Goal: Task Accomplishment & Management: Manage account settings

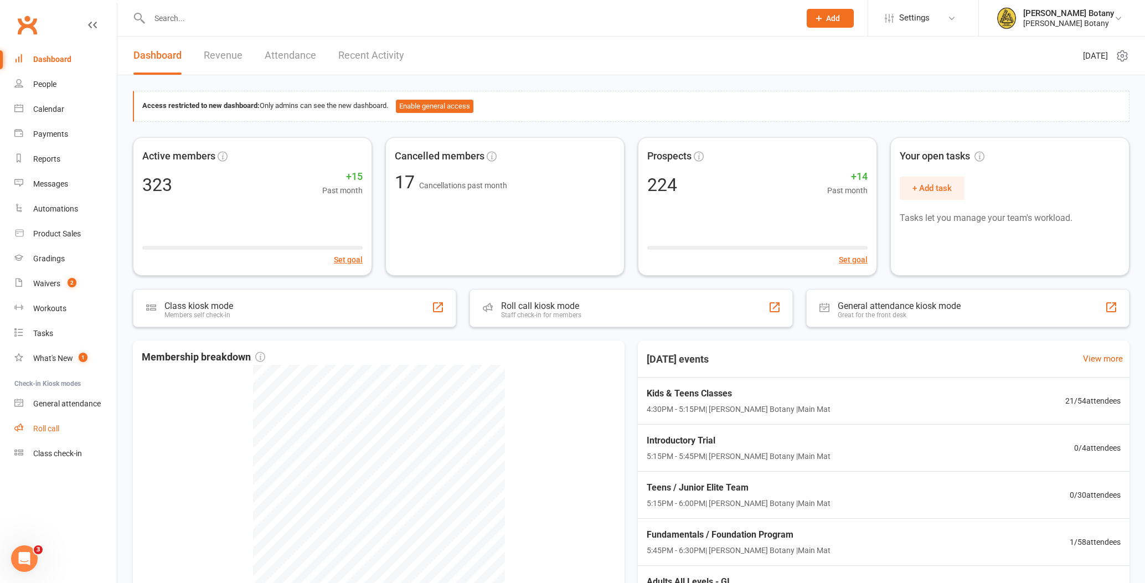
click at [55, 427] on div "Roll call" at bounding box center [46, 428] width 26 height 9
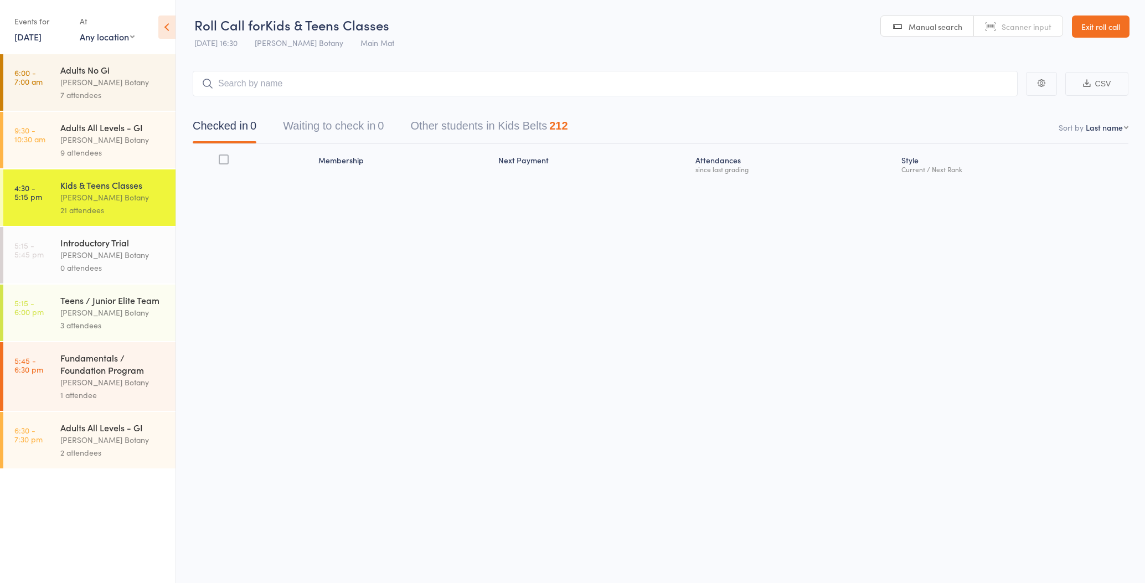
click at [287, 84] on input "search" at bounding box center [605, 83] width 825 height 25
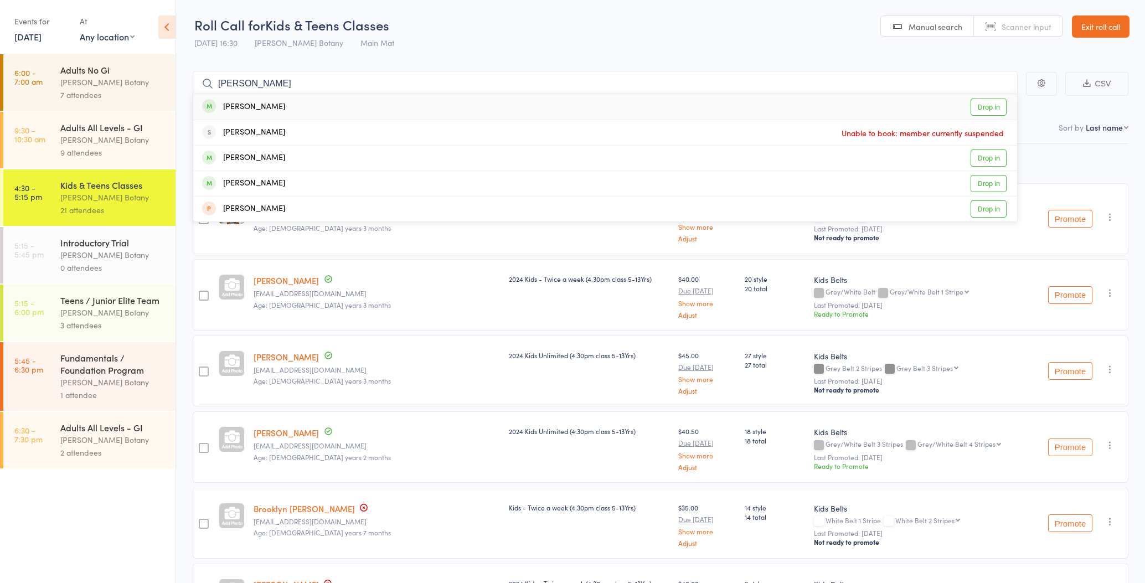
type input "[PERSON_NAME]"
click at [278, 105] on div "[PERSON_NAME]" at bounding box center [243, 107] width 83 height 13
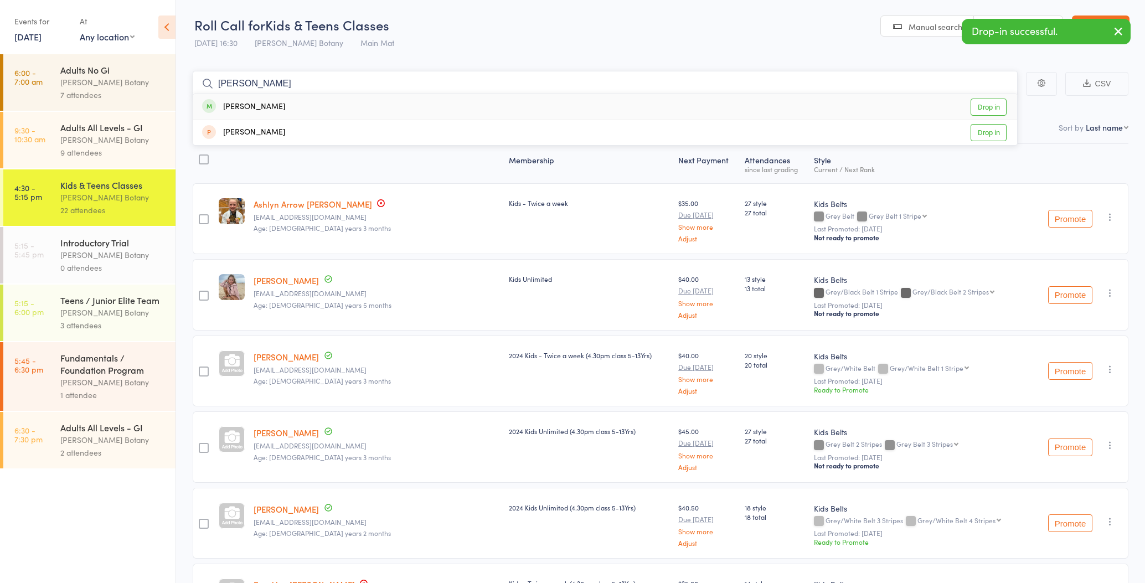
type input "[PERSON_NAME]"
click at [268, 107] on div "[PERSON_NAME]" at bounding box center [243, 107] width 83 height 13
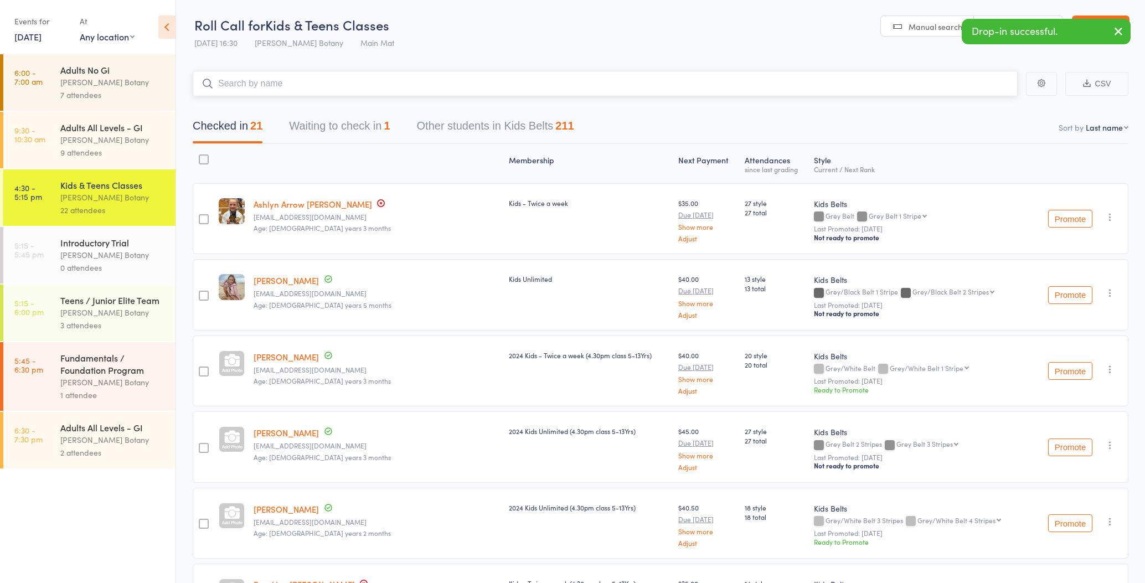
click at [276, 80] on input "search" at bounding box center [605, 83] width 825 height 25
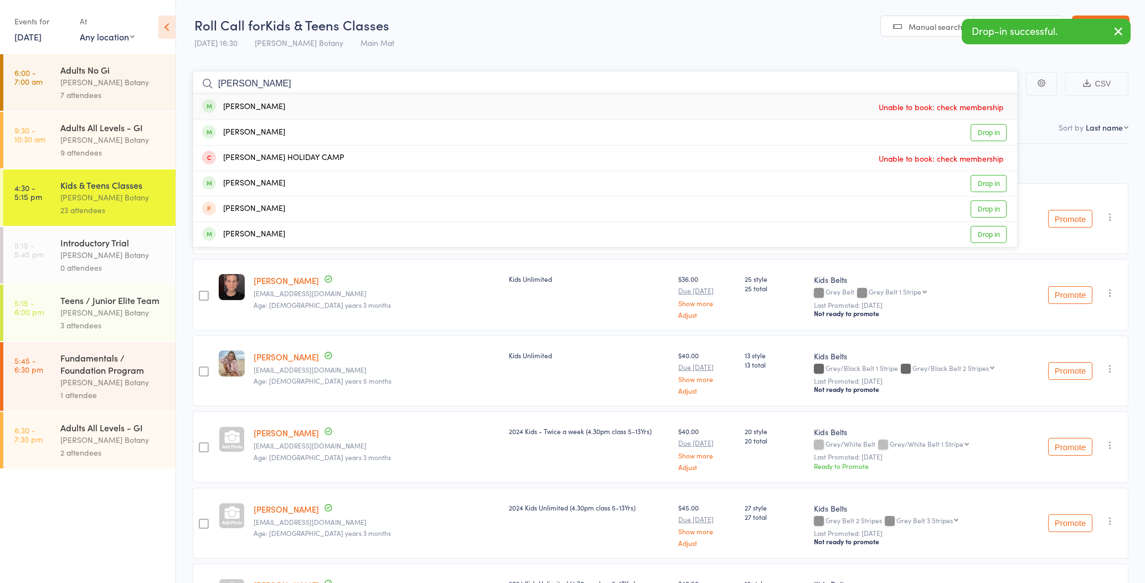
type input "[PERSON_NAME]"
drag, startPoint x: 276, startPoint y: 80, endPoint x: 279, endPoint y: 105, distance: 25.1
click at [280, 108] on div "[PERSON_NAME] Unable to book: check membership" at bounding box center [605, 106] width 824 height 25
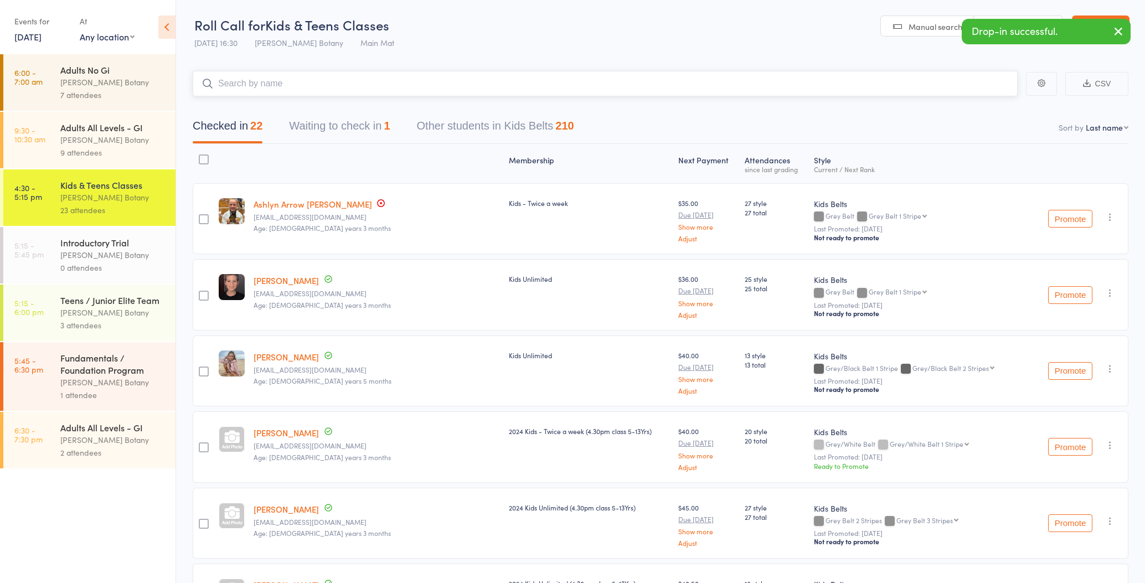
click at [282, 82] on input "search" at bounding box center [605, 83] width 825 height 25
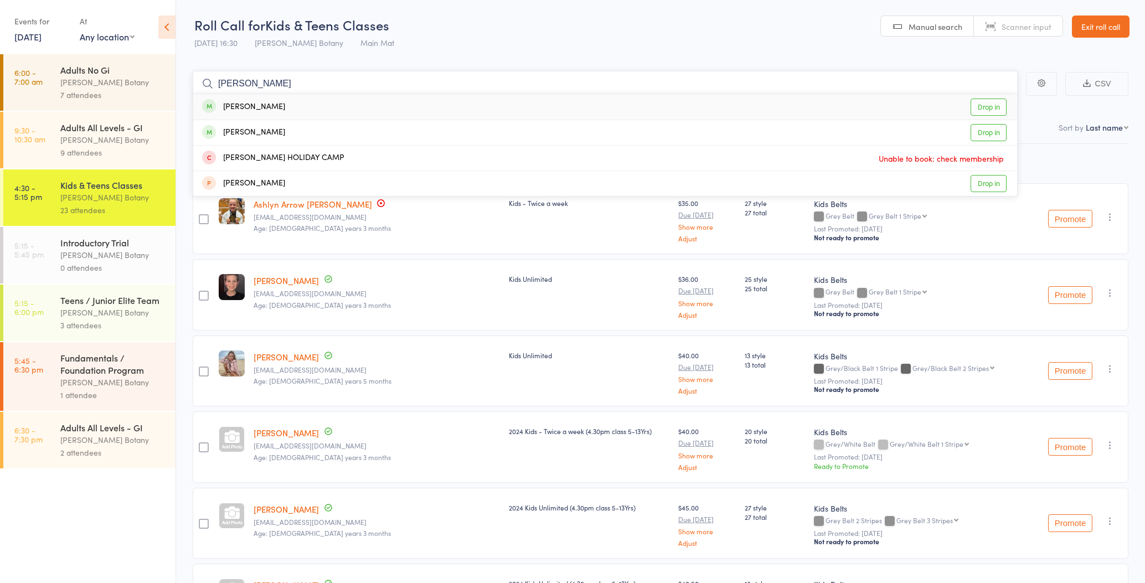
type input "[PERSON_NAME]"
drag, startPoint x: 282, startPoint y: 82, endPoint x: 289, endPoint y: 133, distance: 51.4
click at [289, 133] on div "[PERSON_NAME] Drop in" at bounding box center [605, 132] width 824 height 25
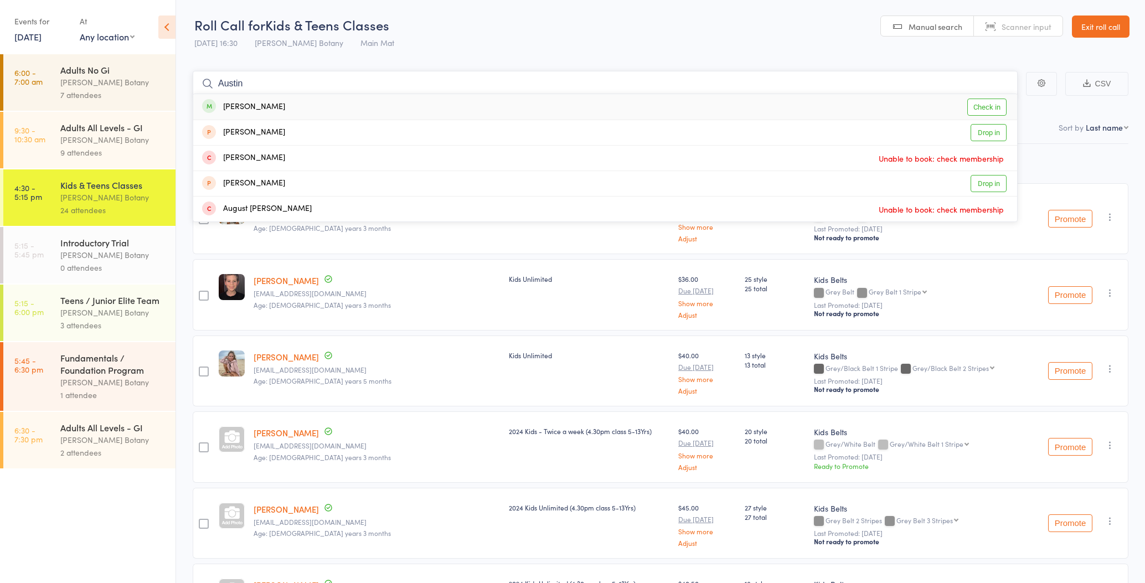
type input "Austin"
drag, startPoint x: 289, startPoint y: 133, endPoint x: 279, endPoint y: 107, distance: 27.9
click at [281, 107] on div "[PERSON_NAME] Check in" at bounding box center [605, 106] width 824 height 25
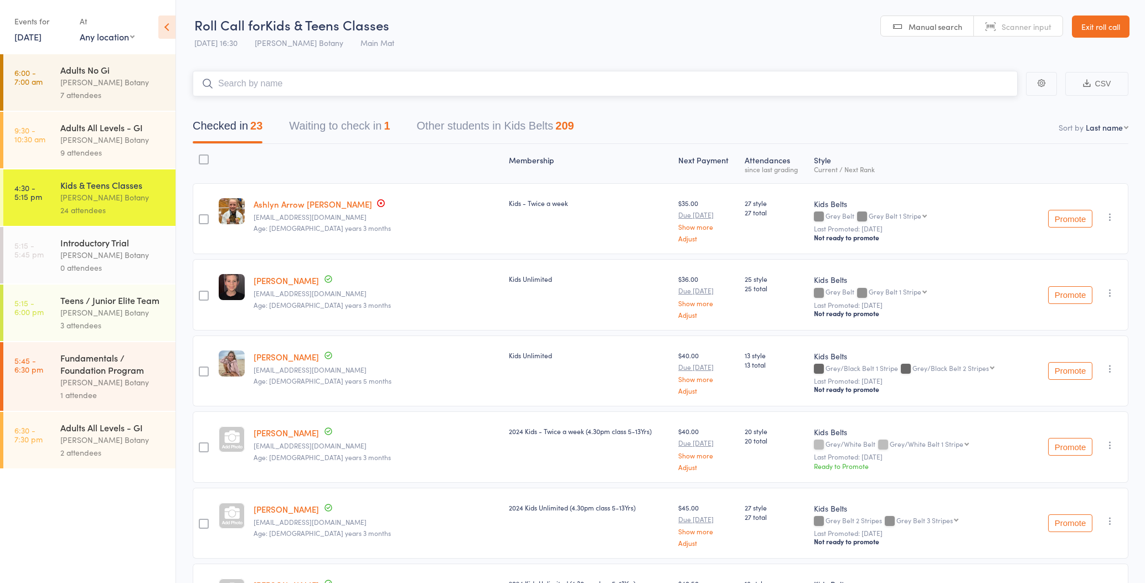
click at [280, 85] on input "search" at bounding box center [605, 83] width 825 height 25
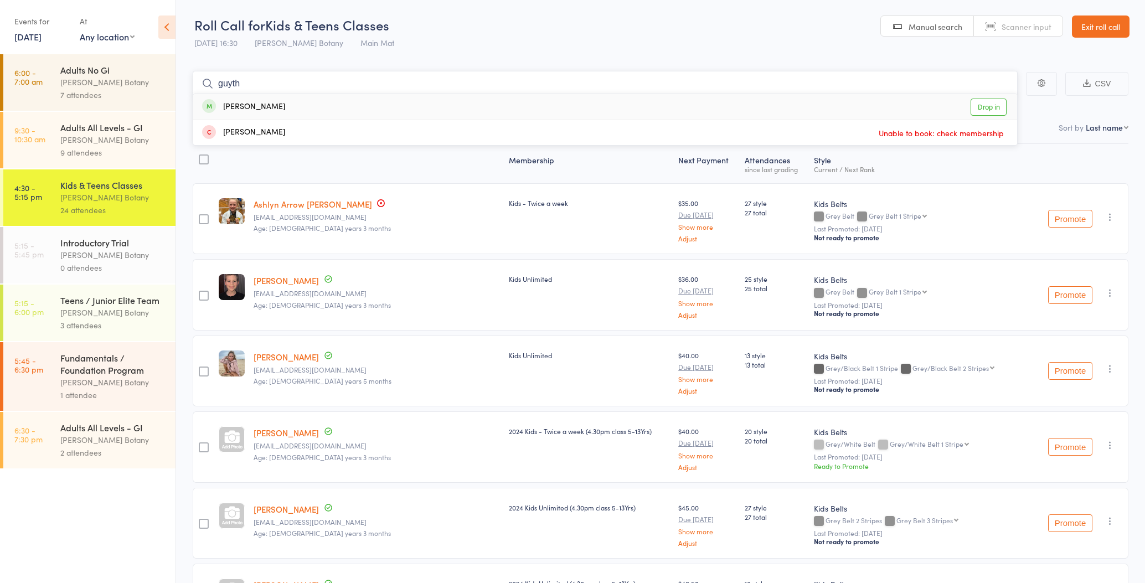
type input "Guyth"
drag, startPoint x: 247, startPoint y: 102, endPoint x: 273, endPoint y: 108, distance: 26.2
click at [273, 108] on div "[PERSON_NAME]" at bounding box center [243, 107] width 83 height 13
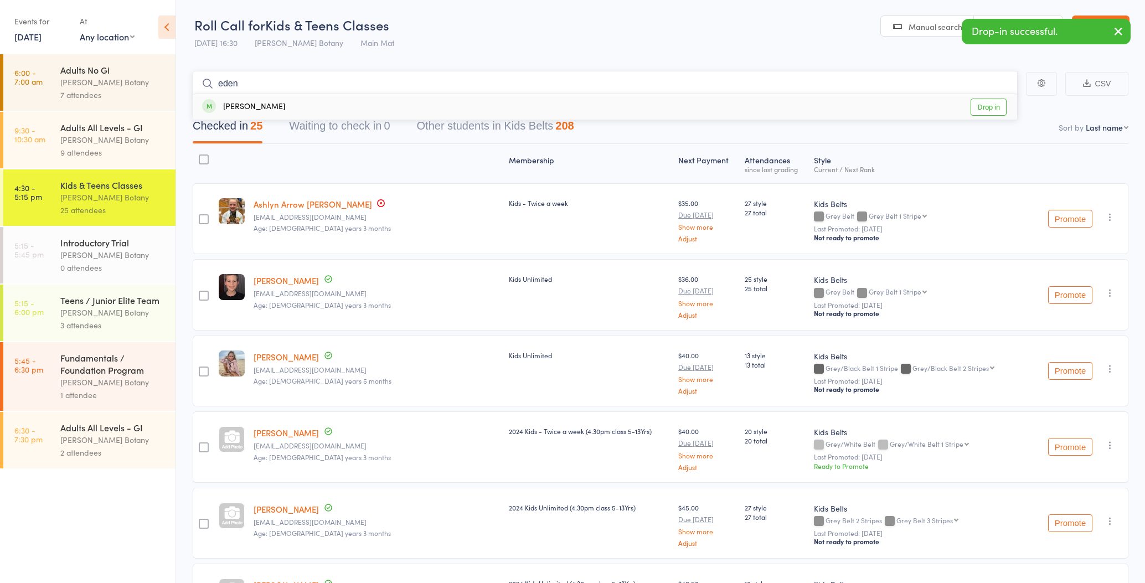
type input "eden"
drag, startPoint x: 270, startPoint y: 106, endPoint x: 272, endPoint y: 92, distance: 14.5
click at [270, 105] on div "[PERSON_NAME]" at bounding box center [243, 107] width 83 height 13
click at [274, 81] on input "search" at bounding box center [605, 83] width 825 height 25
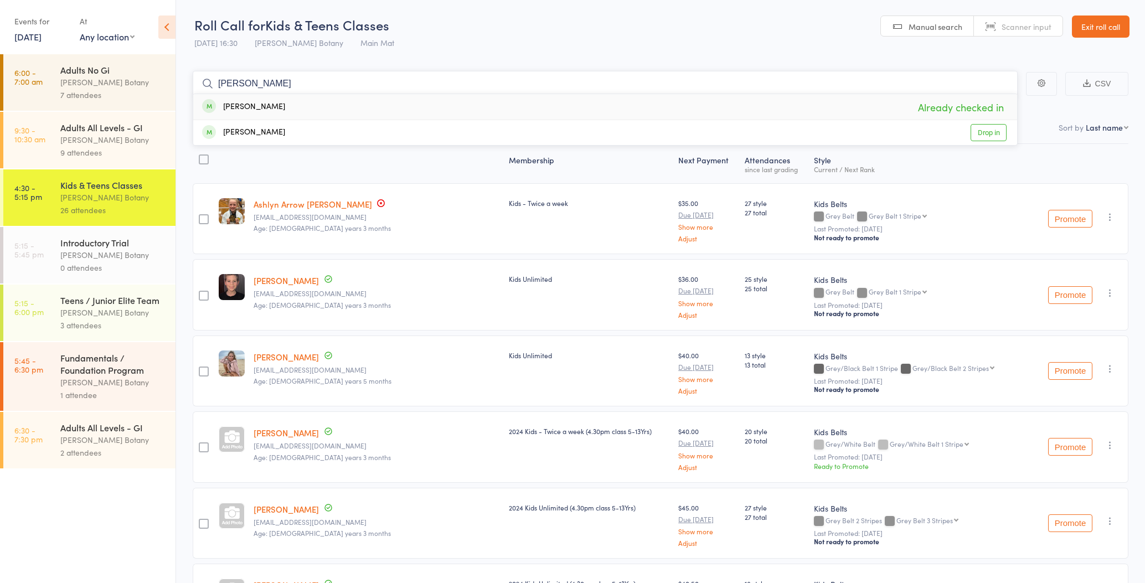
click at [284, 82] on input "[PERSON_NAME]" at bounding box center [605, 83] width 825 height 25
type input "b"
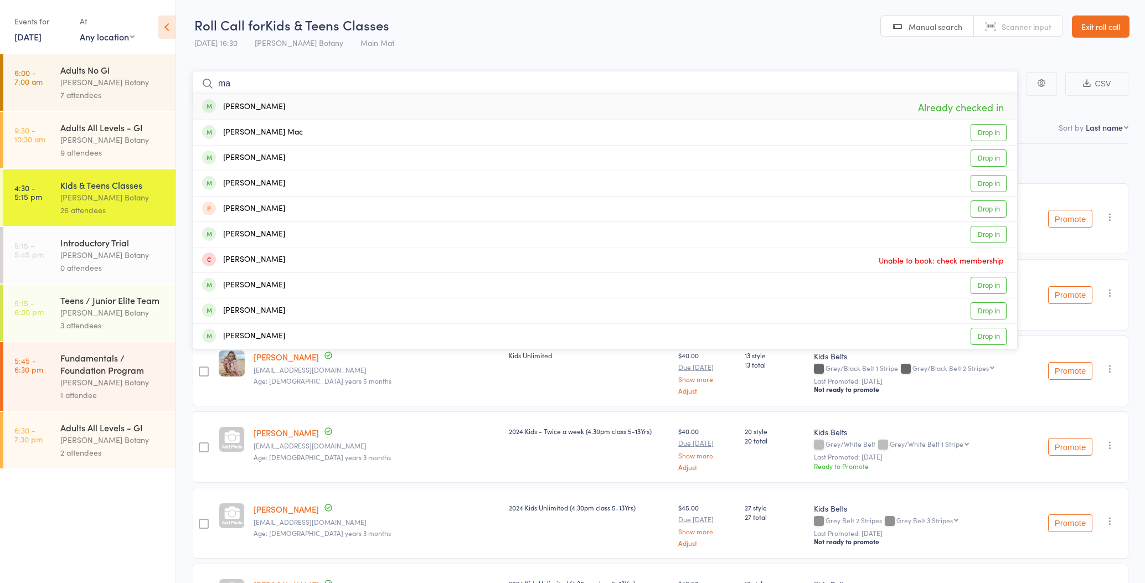
type input "m"
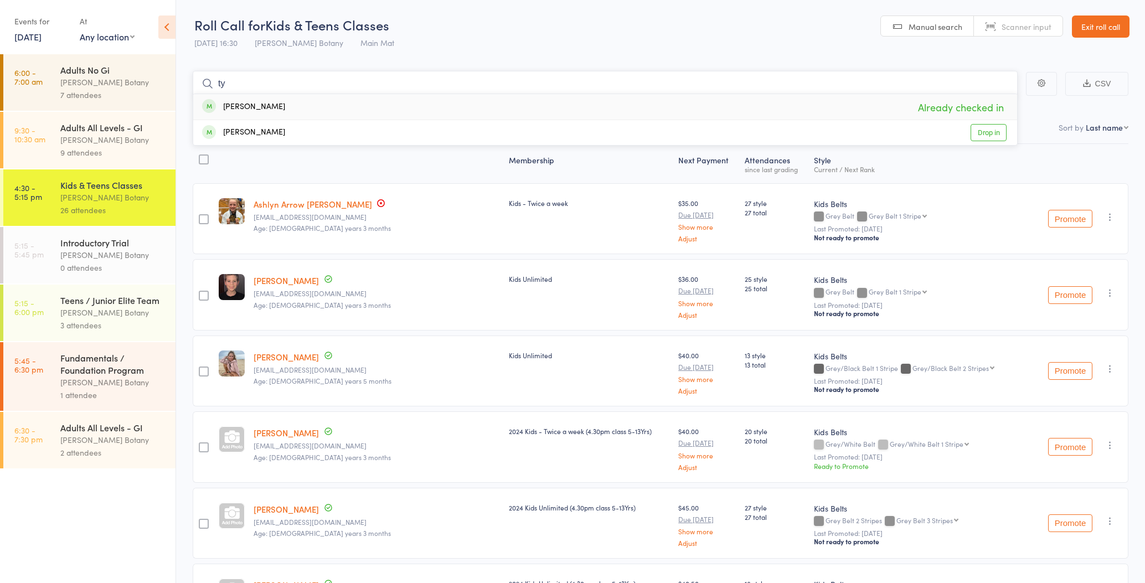
type input "t"
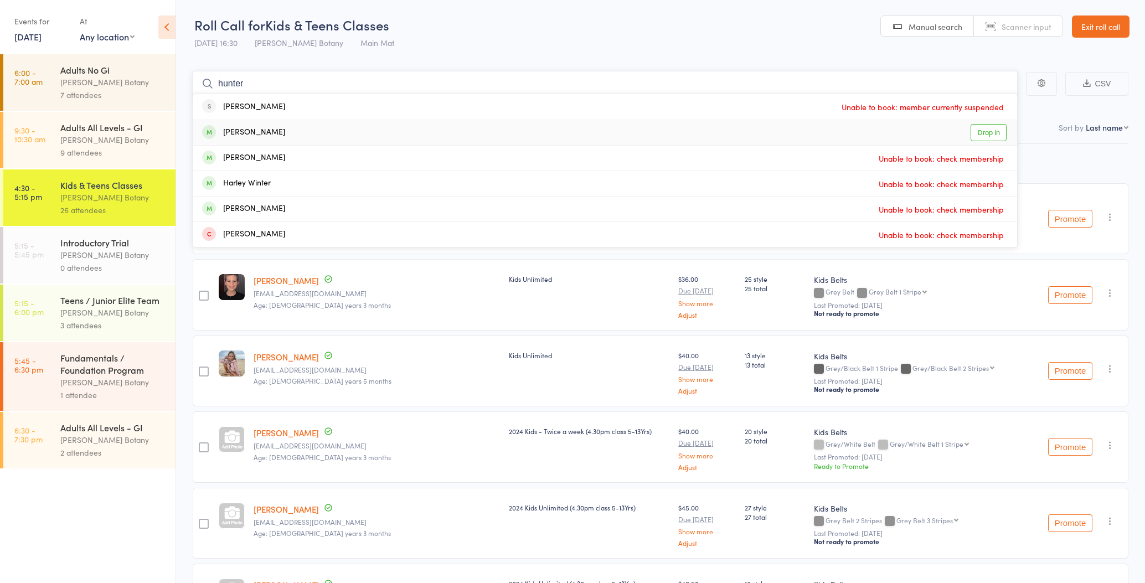
type input "hunter"
drag, startPoint x: 261, startPoint y: 134, endPoint x: 260, endPoint y: 127, distance: 6.7
click at [261, 134] on div "[PERSON_NAME]" at bounding box center [243, 132] width 83 height 13
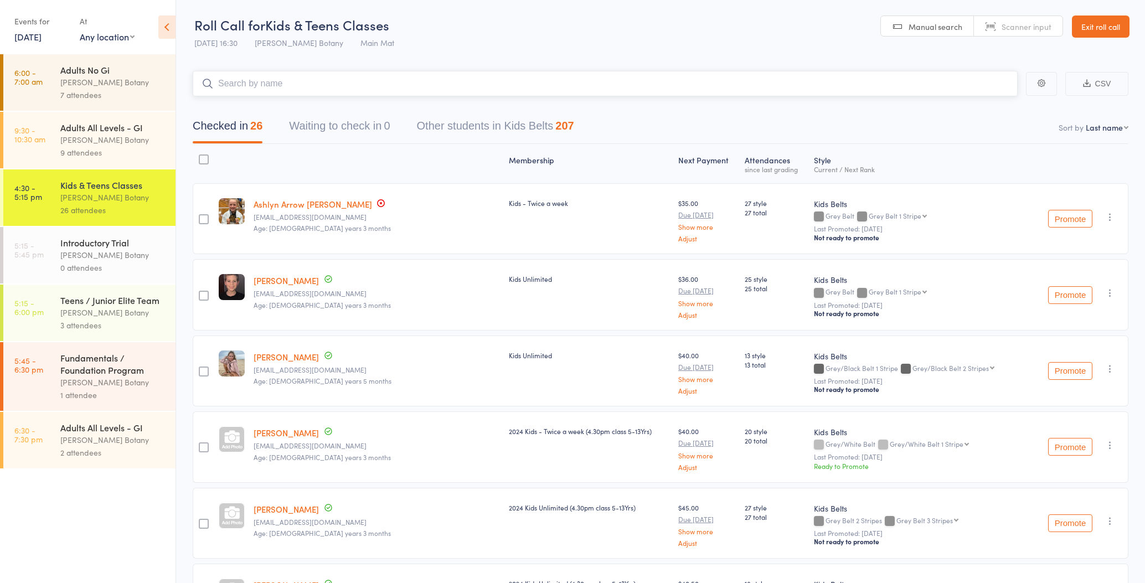
click at [266, 77] on input "search" at bounding box center [605, 83] width 825 height 25
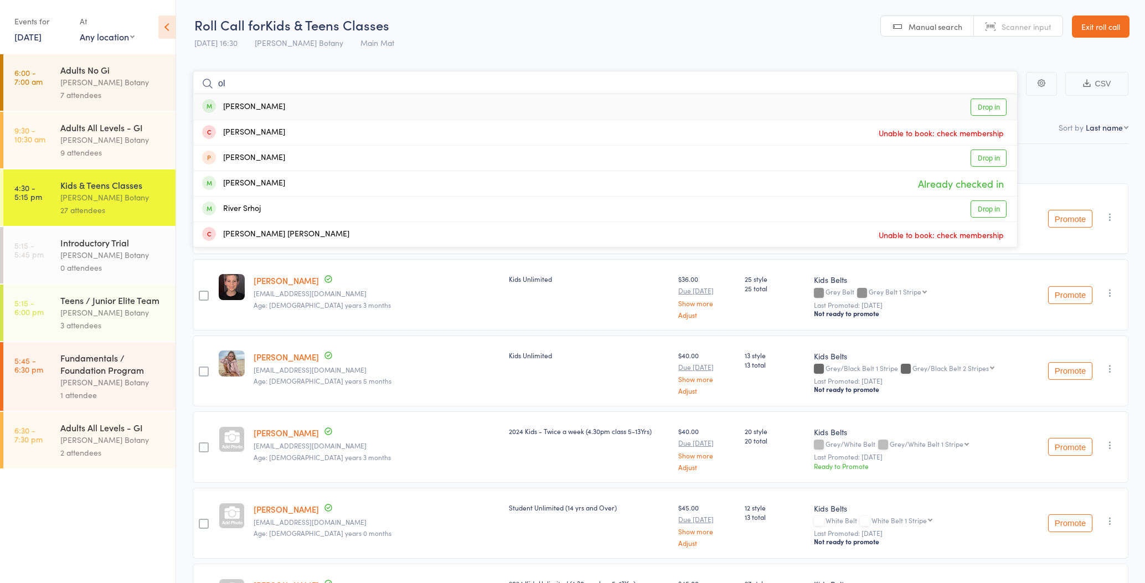
type input "o"
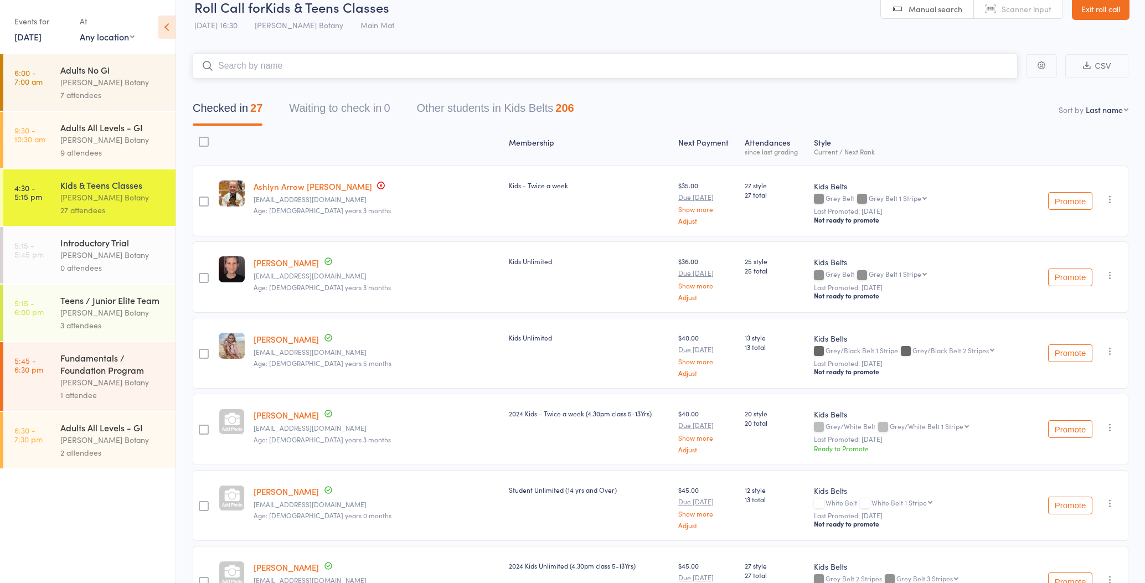
scroll to position [31, 0]
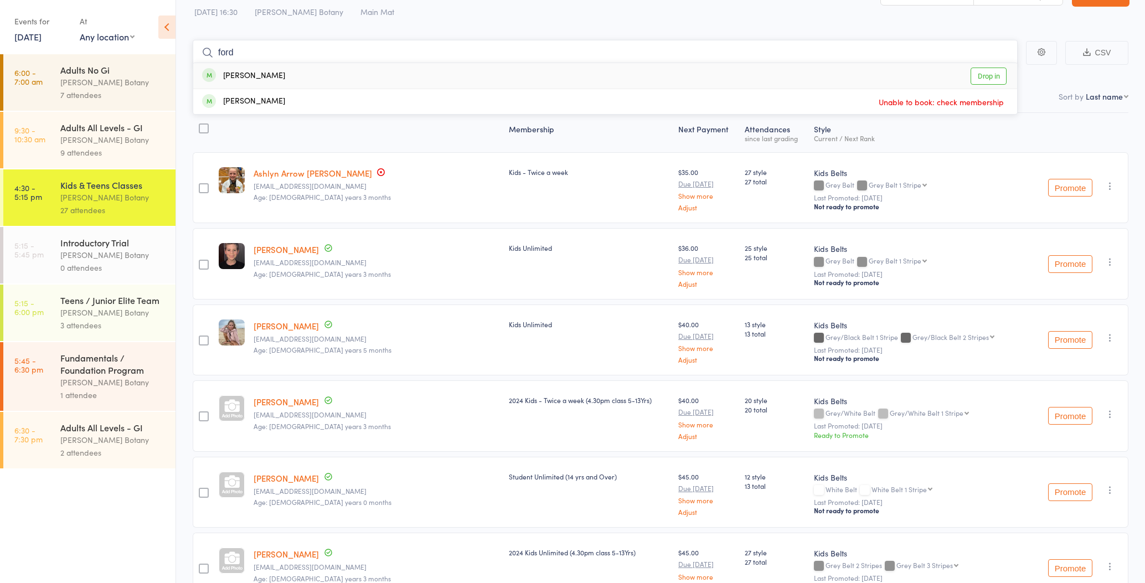
type input "ford"
click at [293, 68] on div "[PERSON_NAME] Drop in" at bounding box center [605, 75] width 824 height 25
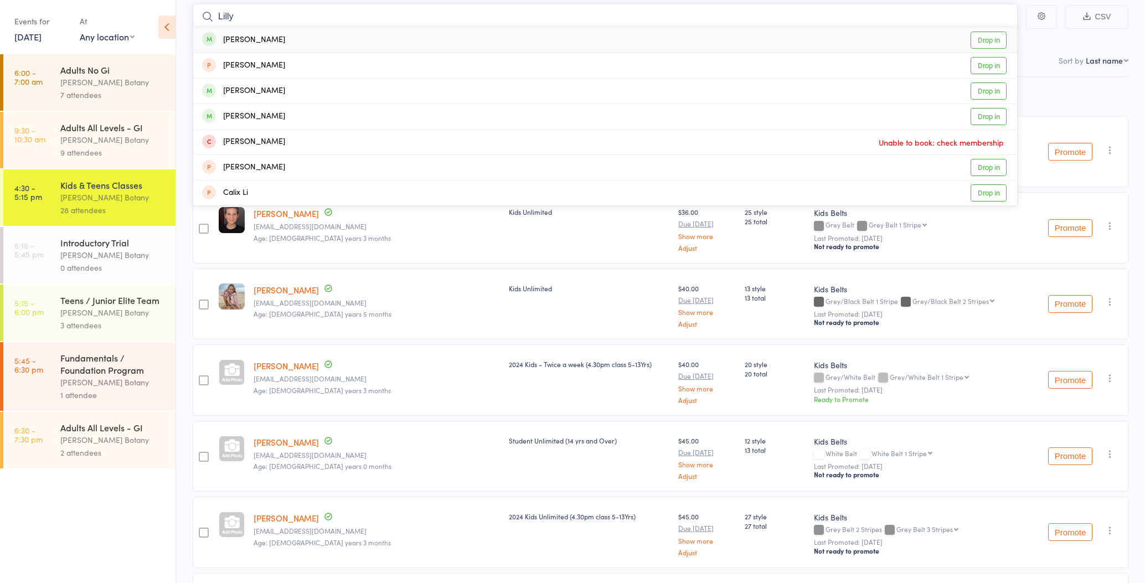
scroll to position [74, 0]
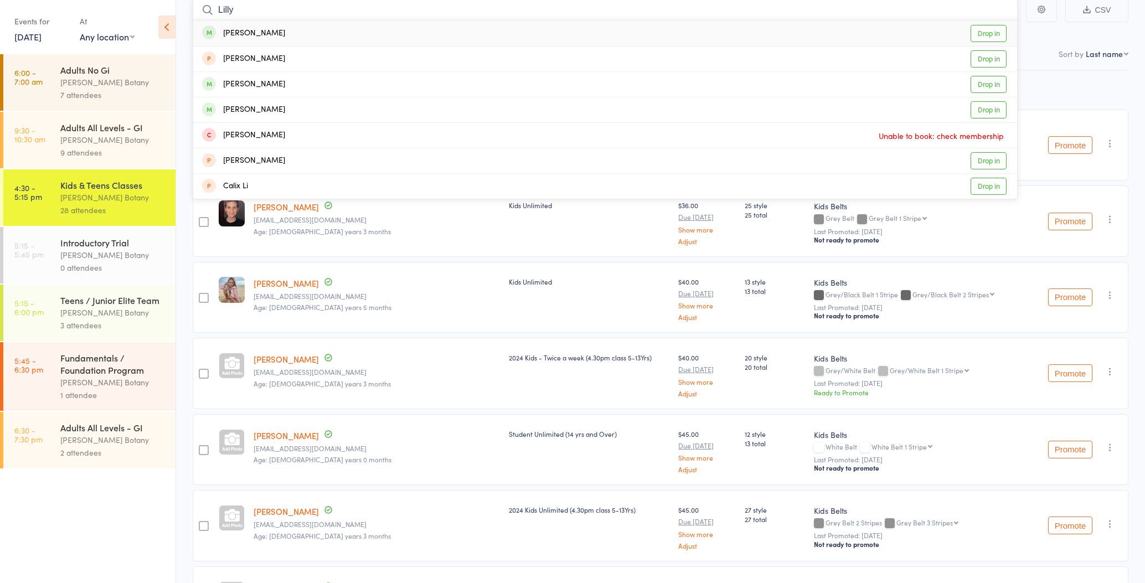
type input "Lilly"
click at [294, 38] on div "[PERSON_NAME] Drop in" at bounding box center [605, 32] width 824 height 25
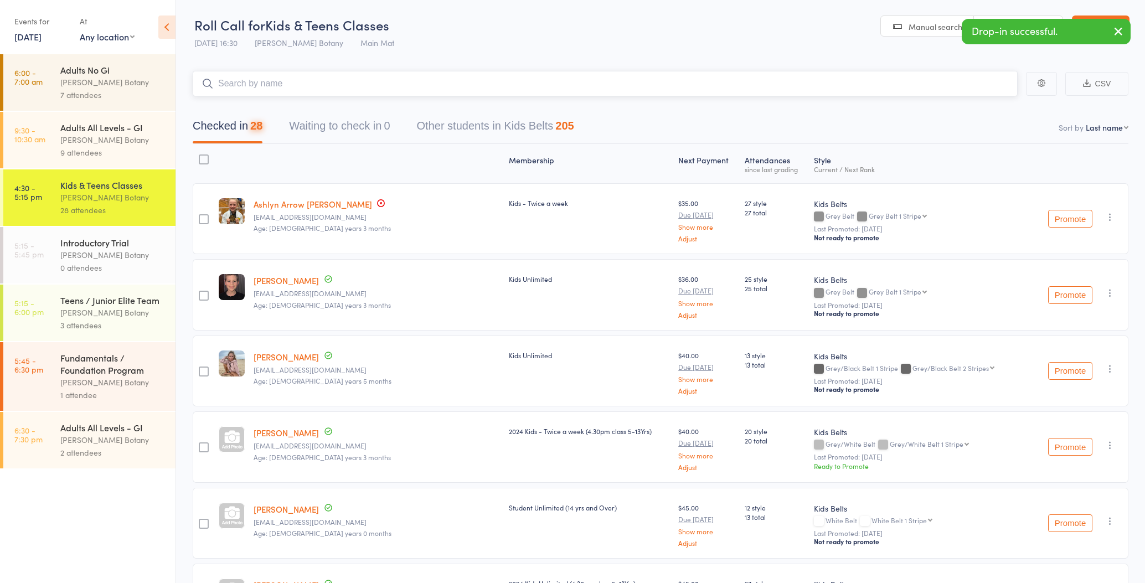
scroll to position [0, 0]
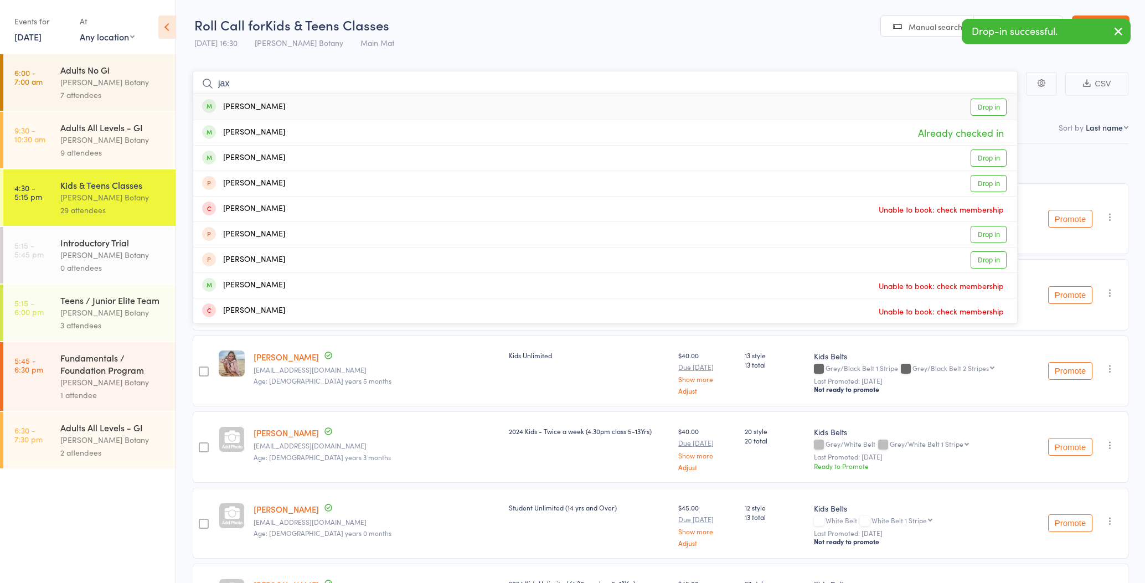
type input "Jan"
drag, startPoint x: 266, startPoint y: 76, endPoint x: 267, endPoint y: 107, distance: 31.0
click at [267, 107] on div "[PERSON_NAME]" at bounding box center [243, 107] width 83 height 13
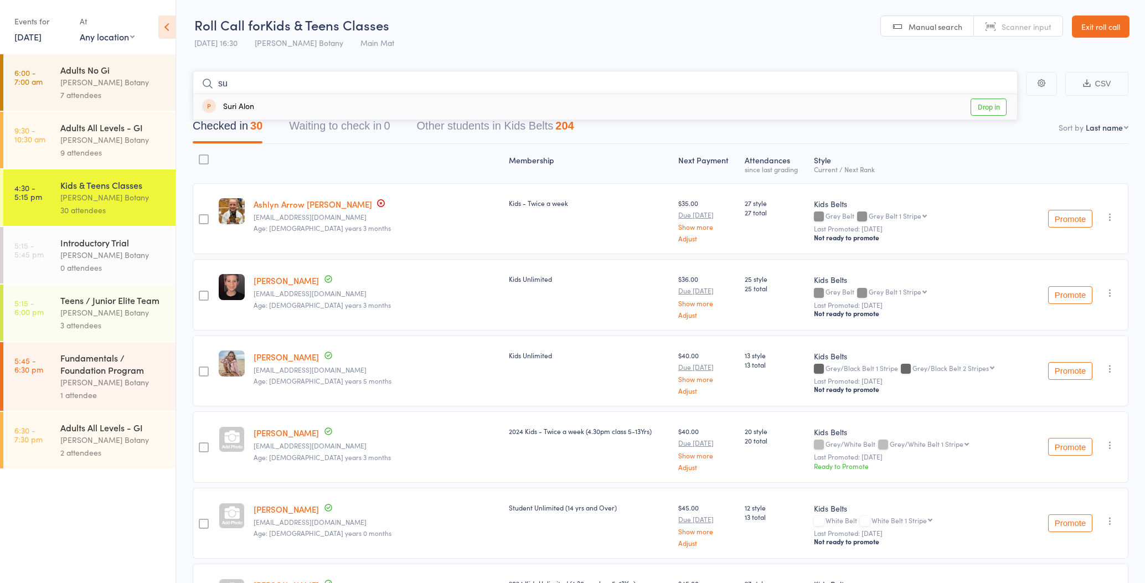
type input "s"
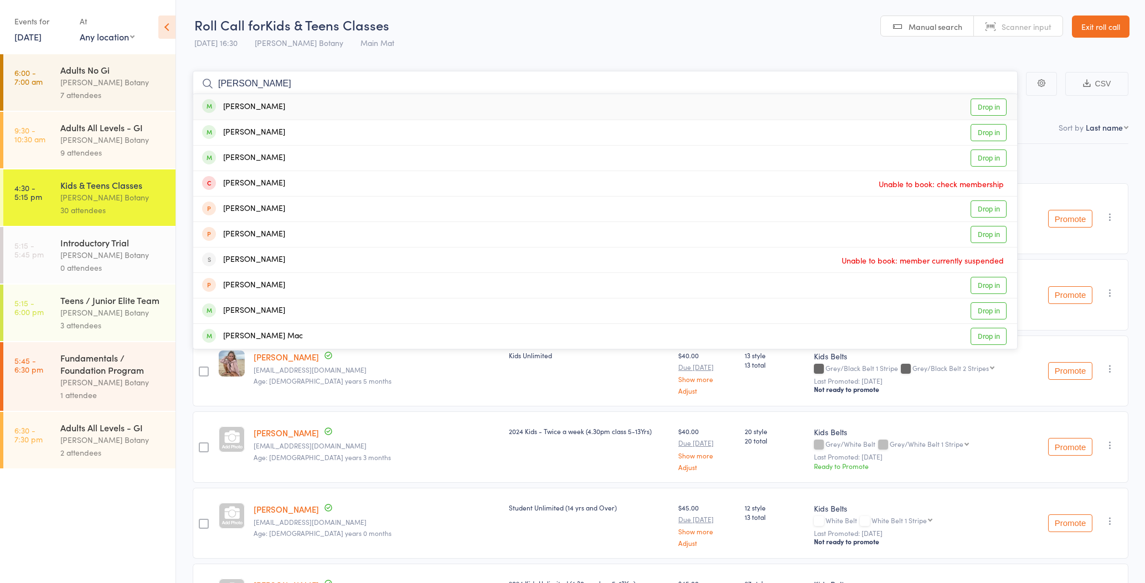
type input "[PERSON_NAME]"
click at [304, 103] on div "[PERSON_NAME] Drop in" at bounding box center [605, 106] width 824 height 25
type input "[PERSON_NAME]"
click at [298, 128] on div "[PERSON_NAME] Drop in" at bounding box center [605, 132] width 824 height 25
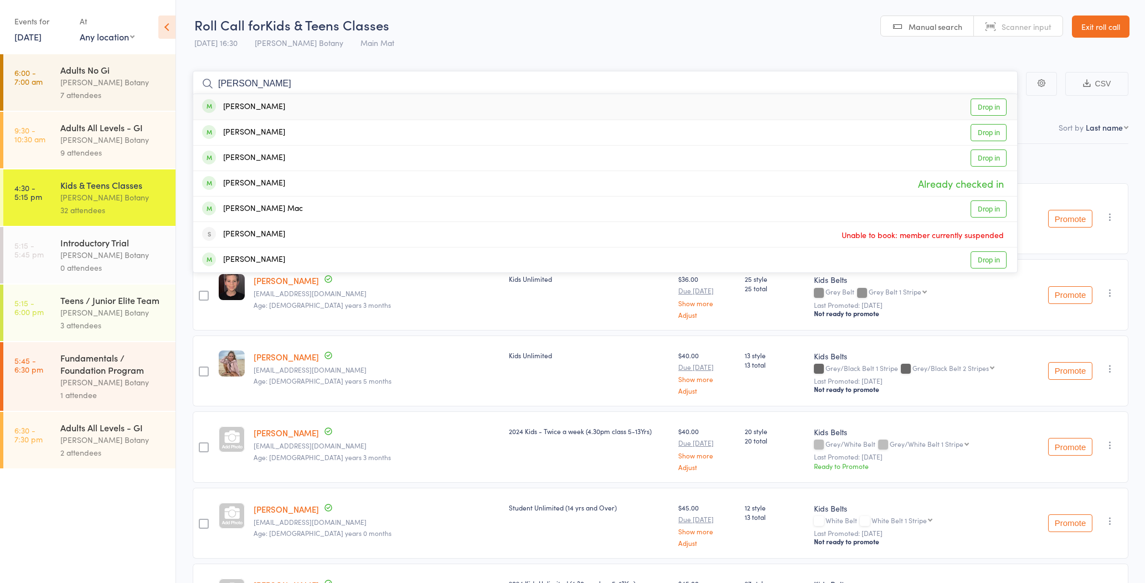
type input "[PERSON_NAME]"
click at [302, 107] on div "[PERSON_NAME] Drop in" at bounding box center [605, 106] width 824 height 25
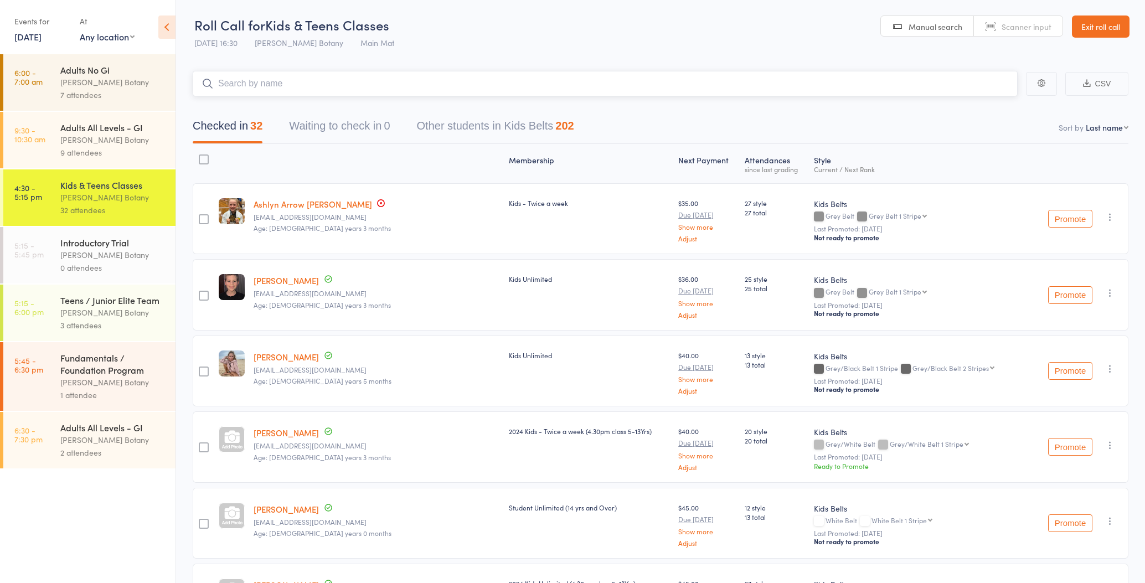
click at [304, 79] on input "search" at bounding box center [605, 83] width 825 height 25
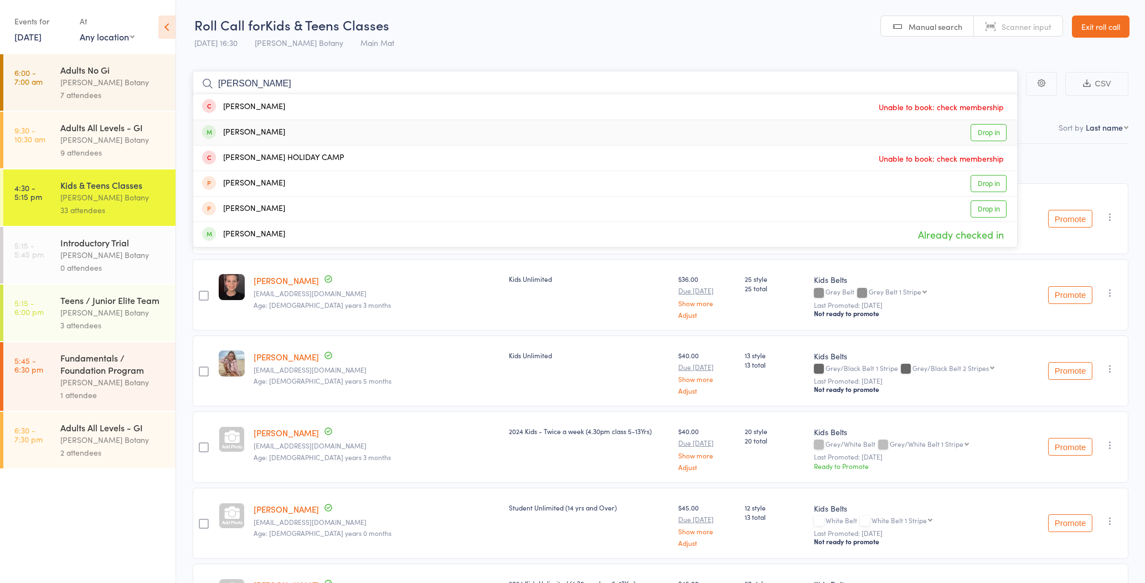
type input "[PERSON_NAME]"
click at [285, 128] on div "[PERSON_NAME]" at bounding box center [243, 132] width 83 height 13
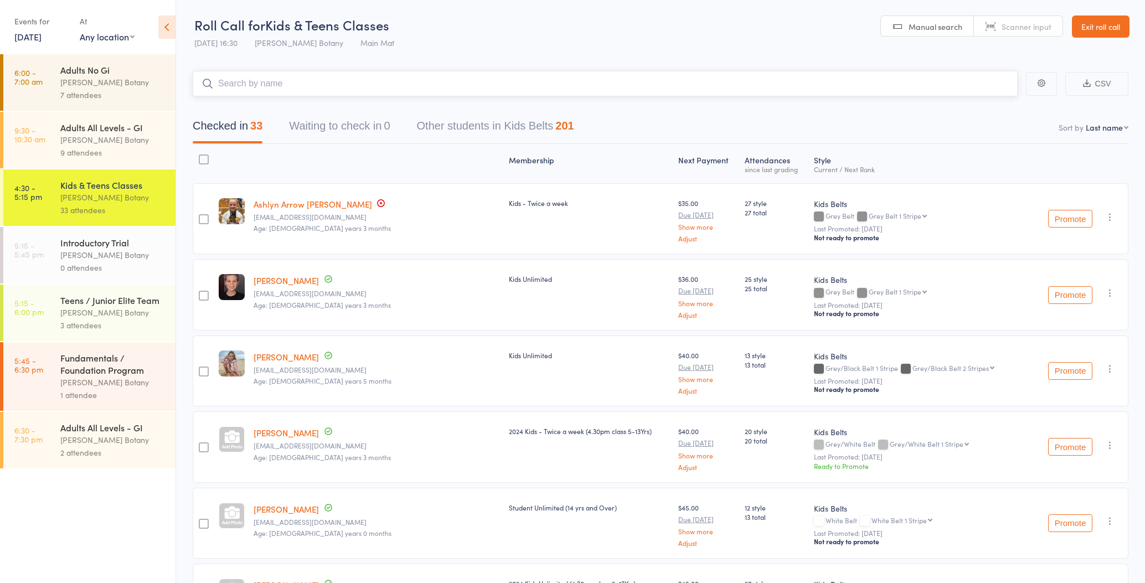
click at [298, 84] on input "search" at bounding box center [605, 83] width 825 height 25
click at [140, 299] on div "Teens / Junior Elite Team" at bounding box center [113, 300] width 106 height 12
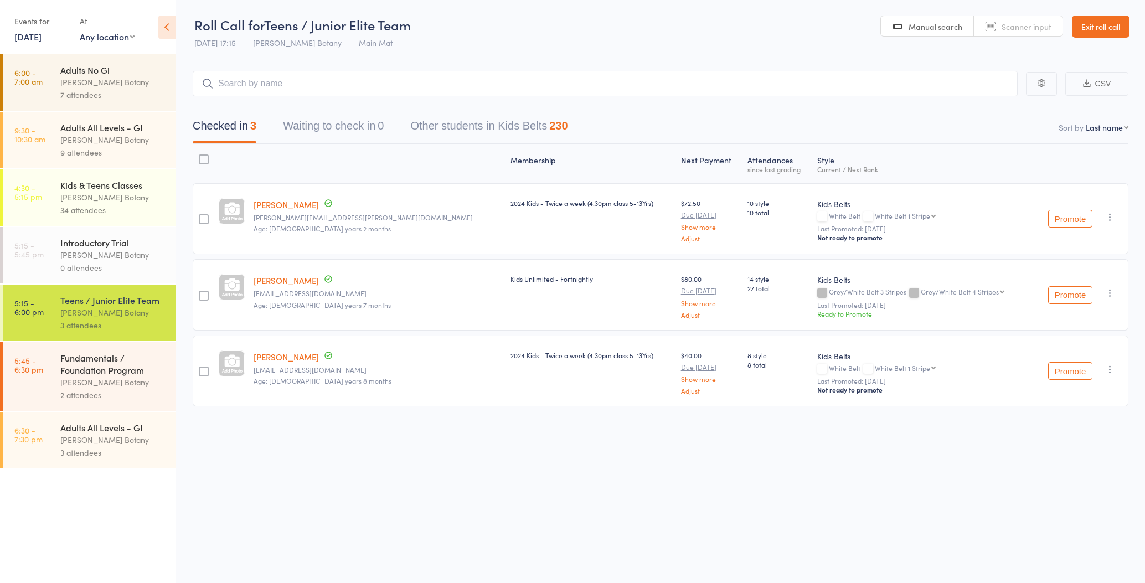
click at [134, 213] on div "34 attendees" at bounding box center [113, 210] width 106 height 13
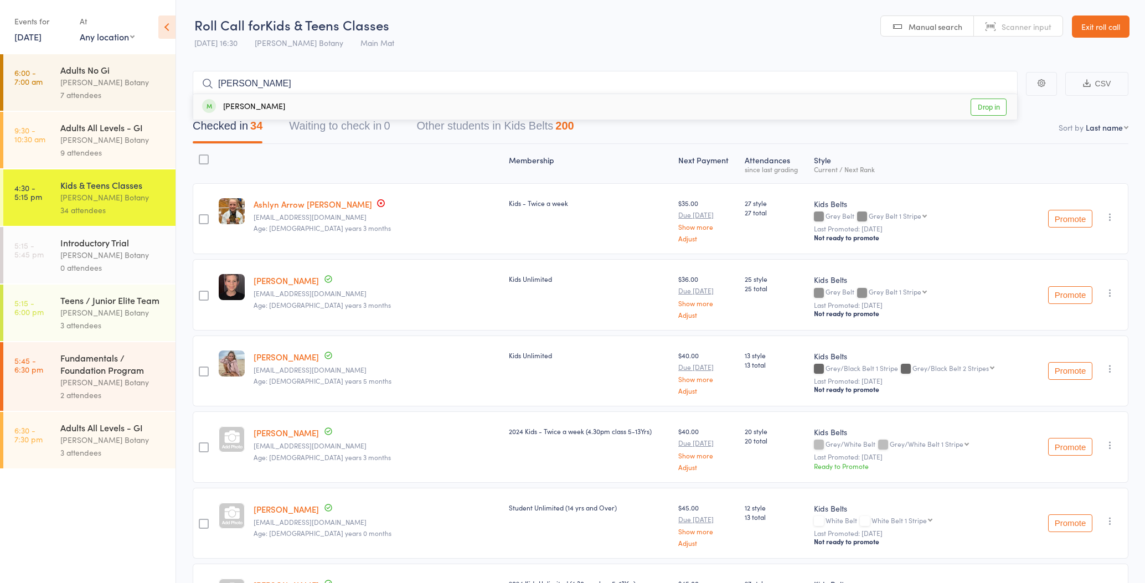
type input "[PERSON_NAME]"
drag, startPoint x: 308, startPoint y: 88, endPoint x: 304, endPoint y: 105, distance: 16.9
click at [304, 105] on div "[PERSON_NAME] Drop in" at bounding box center [605, 106] width 824 height 25
click at [309, 84] on input "search" at bounding box center [605, 83] width 825 height 25
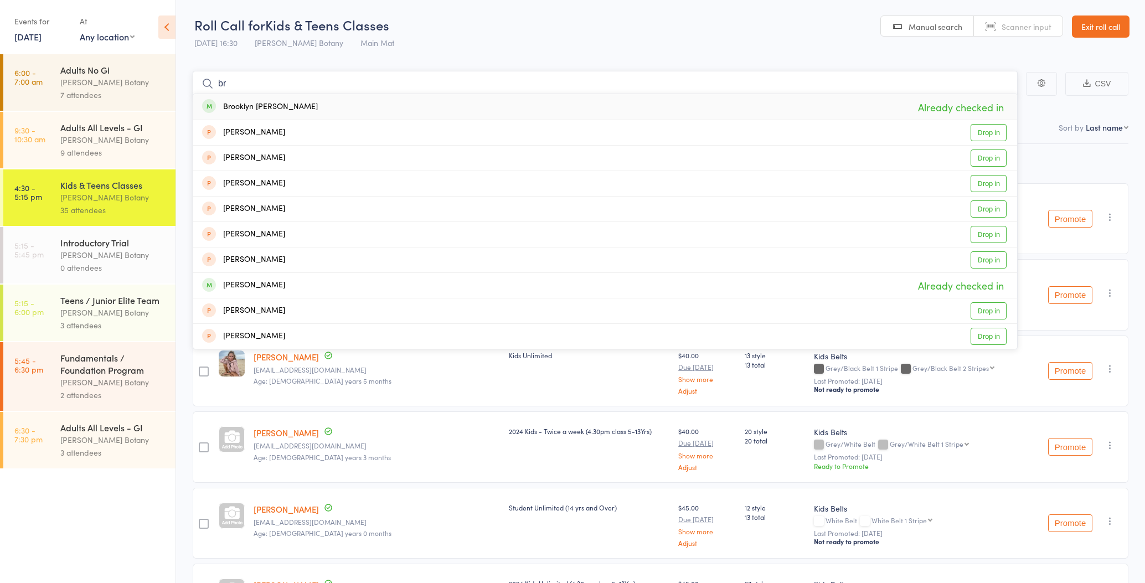
type input "b"
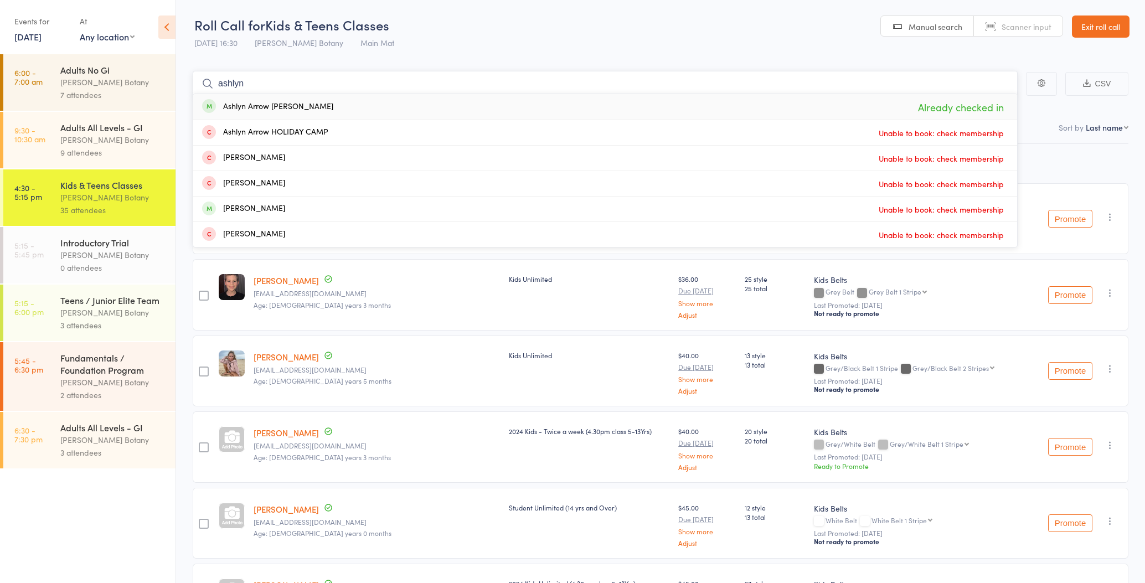
type input "[PERSON_NAME]"
drag, startPoint x: 309, startPoint y: 84, endPoint x: 311, endPoint y: 105, distance: 20.6
click at [311, 105] on div "[PERSON_NAME] [PERSON_NAME] Already checked in" at bounding box center [605, 106] width 824 height 25
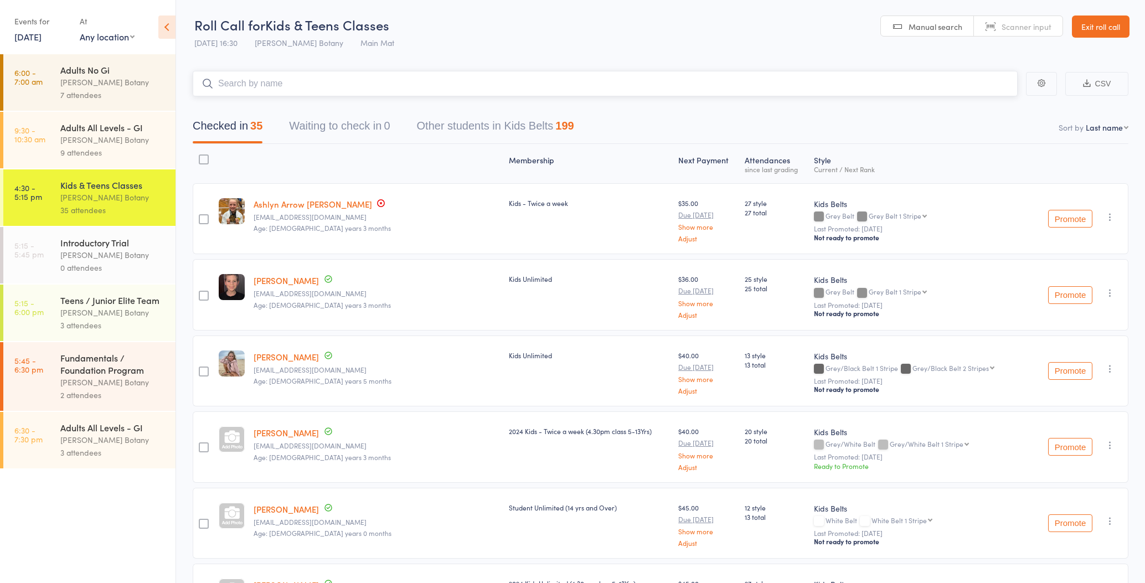
click at [316, 86] on input "search" at bounding box center [605, 83] width 825 height 25
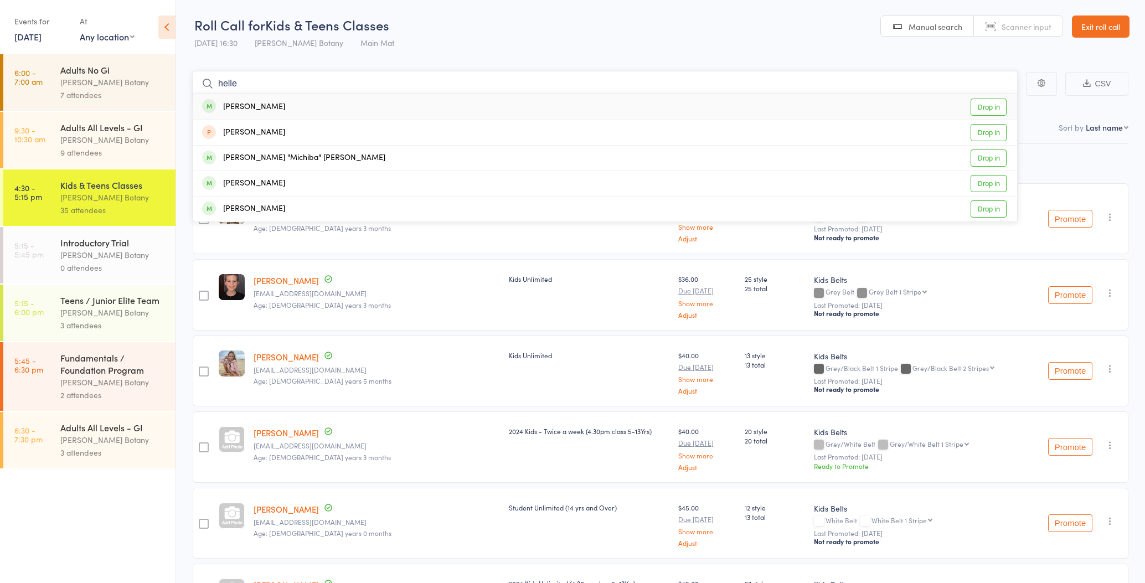
type input "helle"
click at [325, 100] on div "[PERSON_NAME] Drop in" at bounding box center [605, 106] width 824 height 25
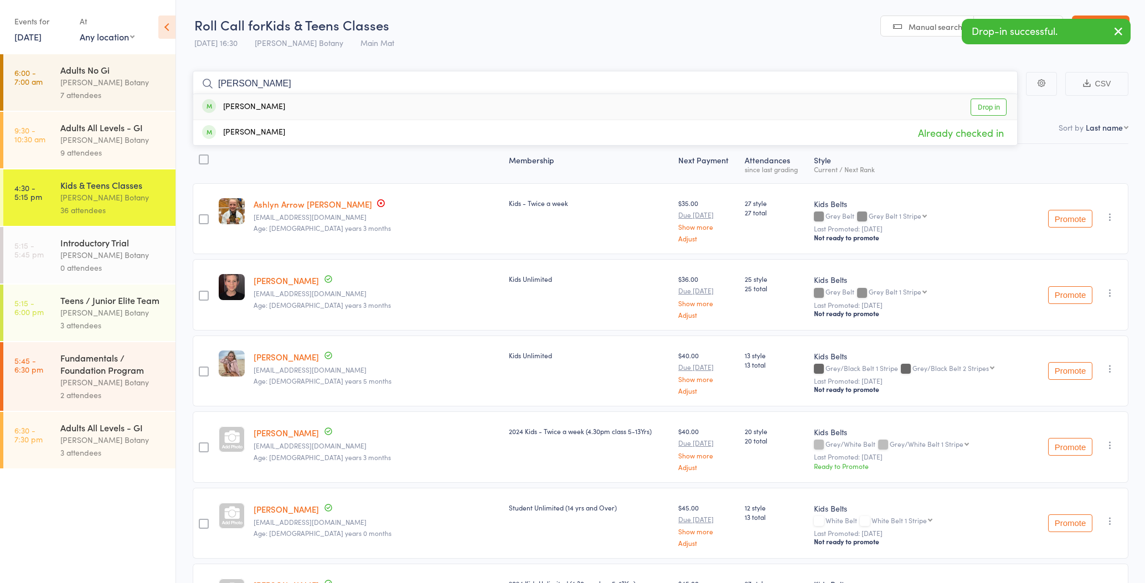
type input "[PERSON_NAME]"
drag, startPoint x: 325, startPoint y: 100, endPoint x: 319, endPoint y: 103, distance: 6.5
click at [319, 103] on div "[PERSON_NAME] Drop in" at bounding box center [605, 106] width 824 height 25
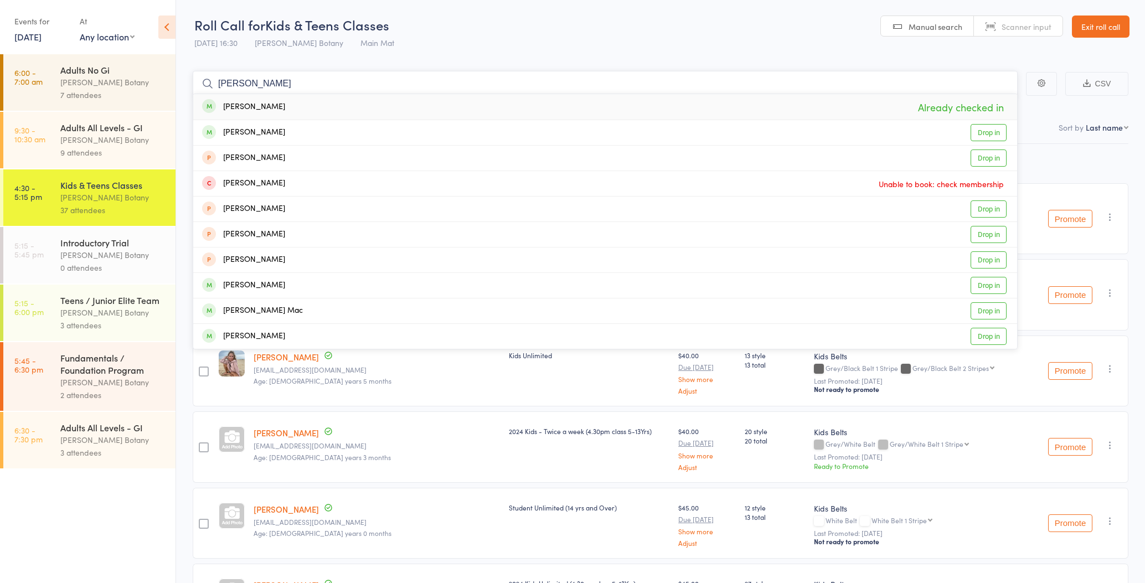
type input "[PERSON_NAME]"
click at [322, 105] on div "[PERSON_NAME] Already checked in" at bounding box center [605, 106] width 824 height 25
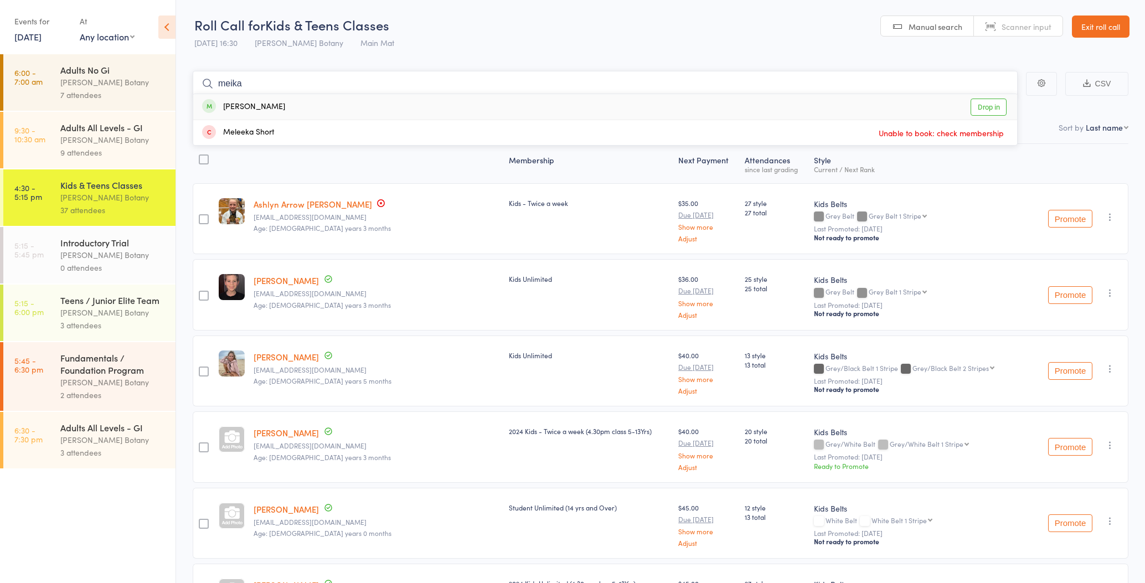
type input "meika"
click at [312, 104] on div "[PERSON_NAME] Drop in" at bounding box center [605, 106] width 824 height 25
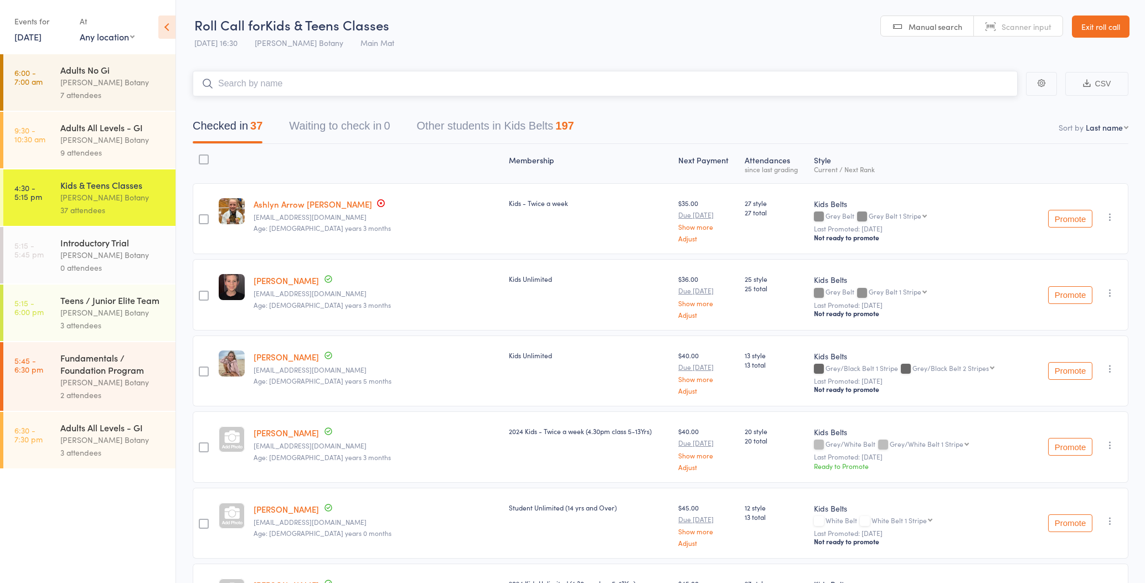
click at [312, 81] on input "search" at bounding box center [605, 83] width 825 height 25
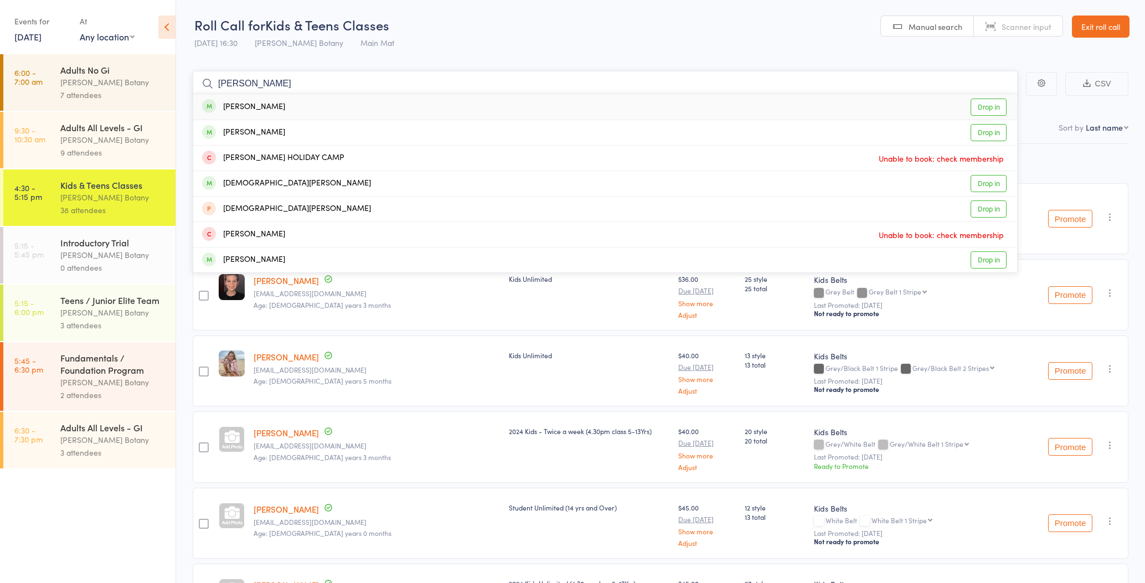
type input "[PERSON_NAME]"
drag, startPoint x: 312, startPoint y: 81, endPoint x: 297, endPoint y: 107, distance: 30.5
click at [297, 107] on div "[PERSON_NAME] Drop in" at bounding box center [605, 106] width 824 height 25
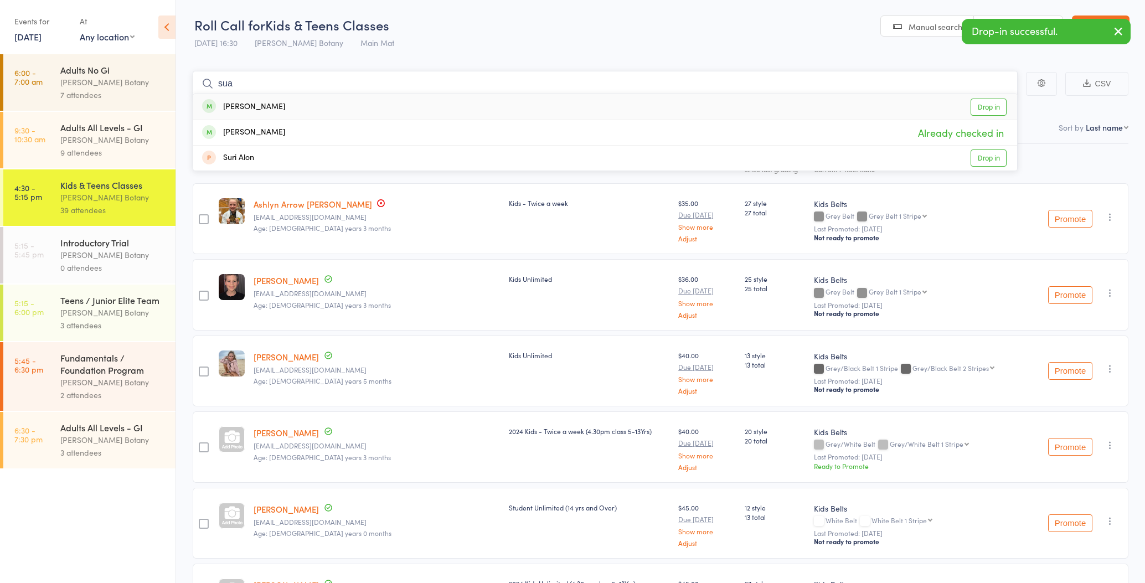
type input "sua"
click at [285, 107] on div "[PERSON_NAME] Drop in" at bounding box center [605, 106] width 824 height 25
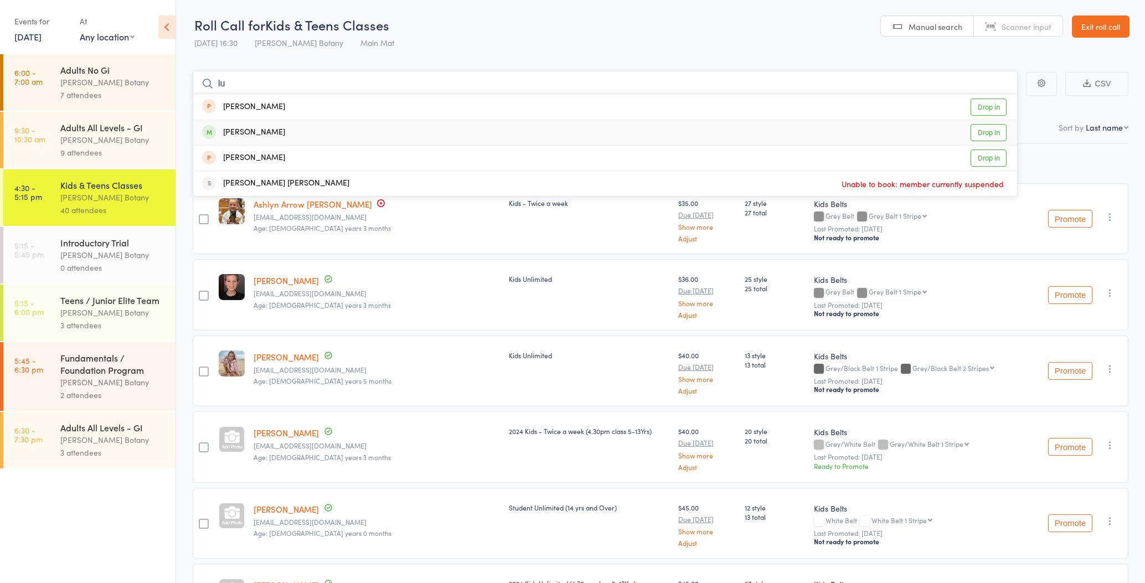
type input "l"
type input "mcdonn"
click at [276, 134] on div "[PERSON_NAME]" at bounding box center [243, 132] width 83 height 13
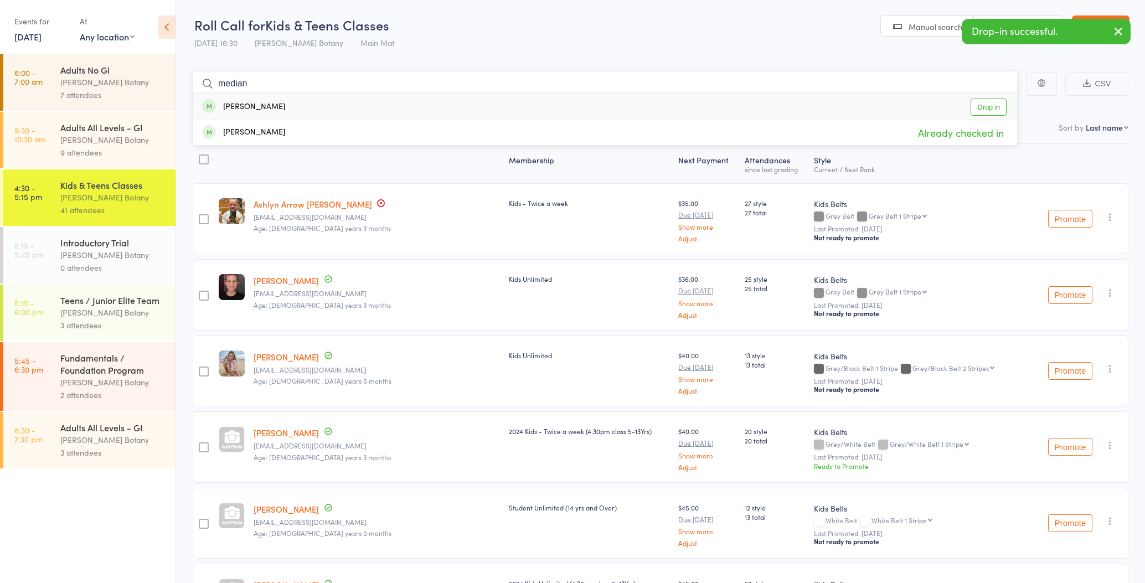
type input "median"
drag, startPoint x: 276, startPoint y: 134, endPoint x: 288, endPoint y: 109, distance: 28.0
click at [285, 109] on div "[PERSON_NAME]" at bounding box center [243, 107] width 83 height 13
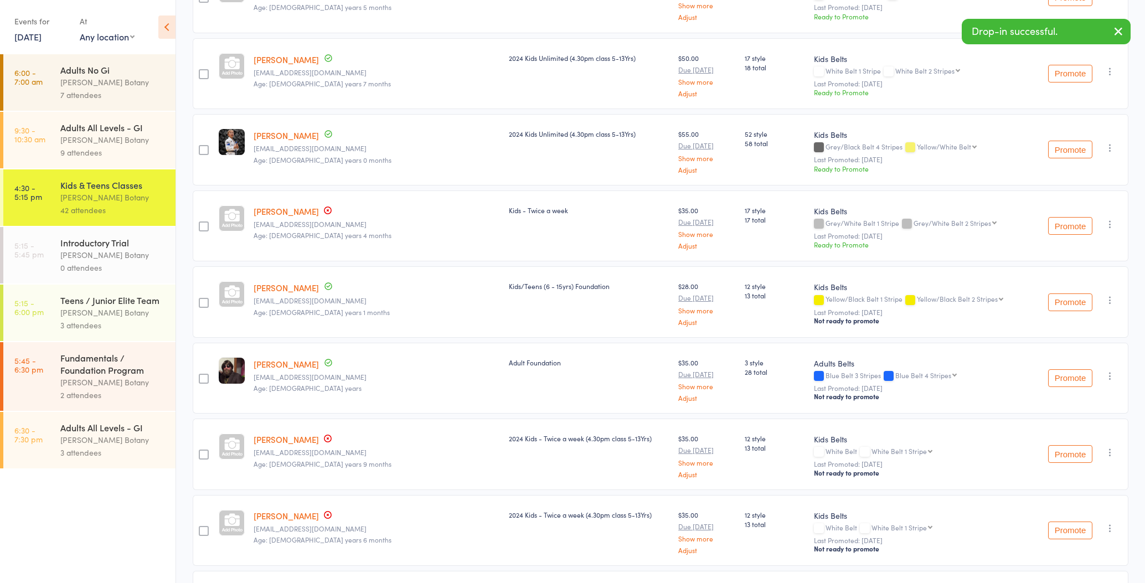
scroll to position [2049, 0]
click at [1109, 370] on icon "button" at bounding box center [1109, 374] width 11 height 11
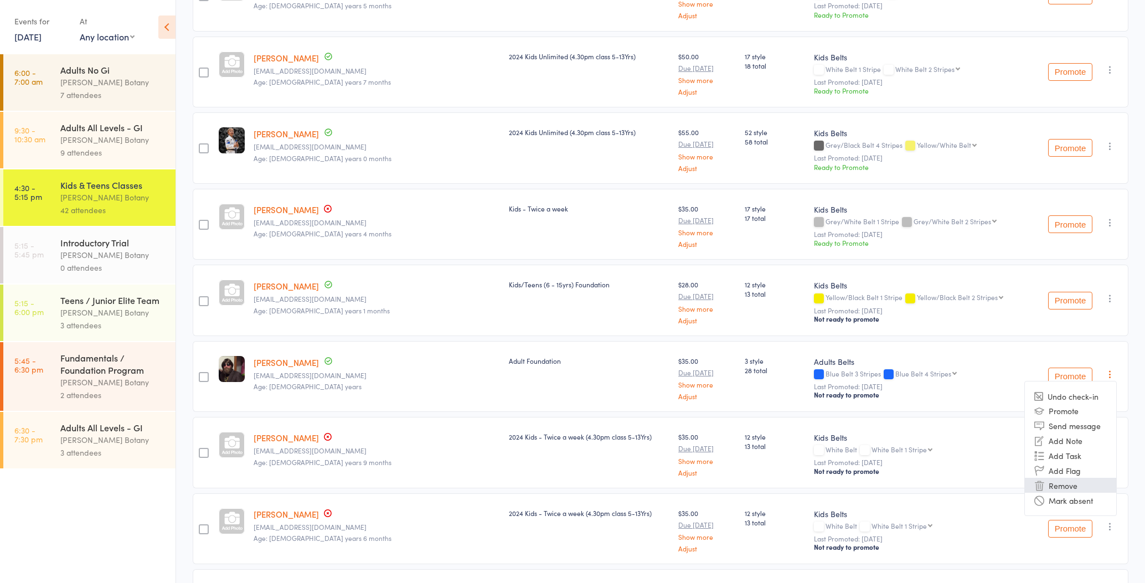
click at [1068, 483] on li "Remove" at bounding box center [1070, 485] width 91 height 15
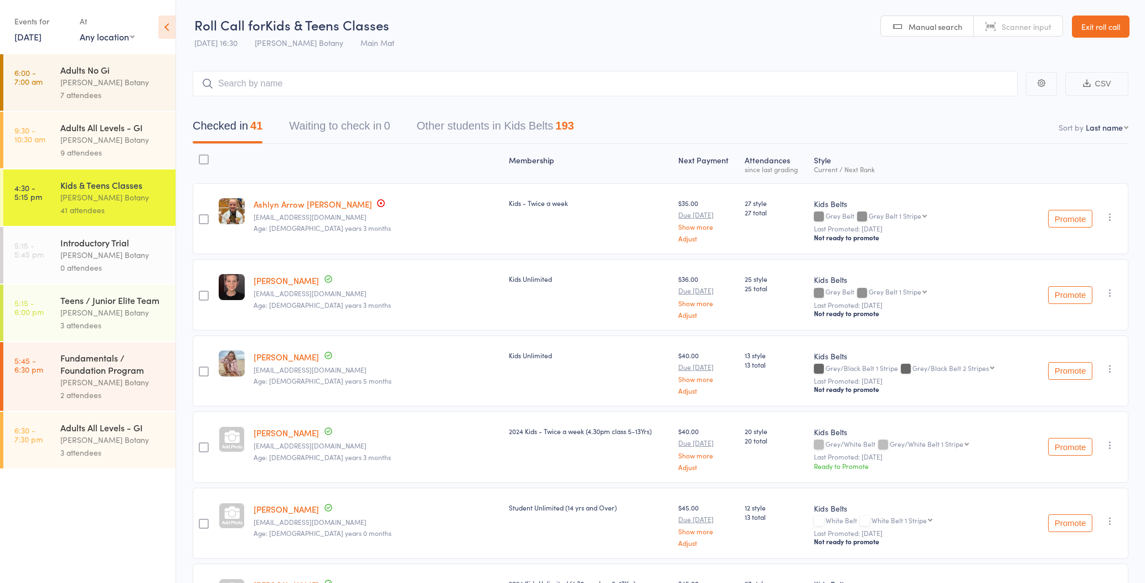
scroll to position [0, 0]
click at [353, 87] on input "search" at bounding box center [605, 83] width 825 height 25
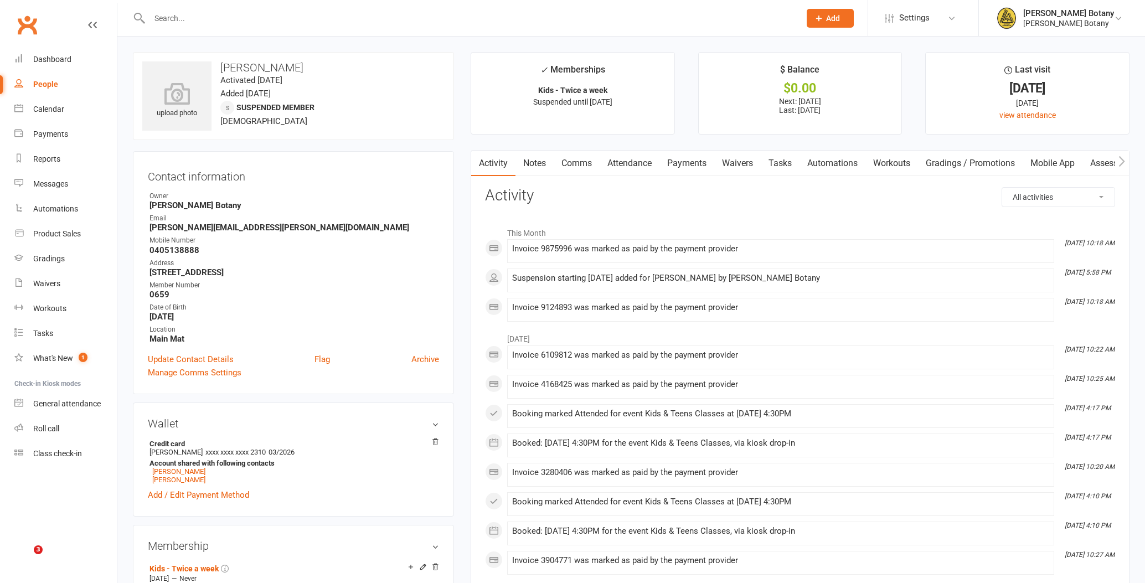
click at [159, 21] on input "text" at bounding box center [469, 18] width 646 height 15
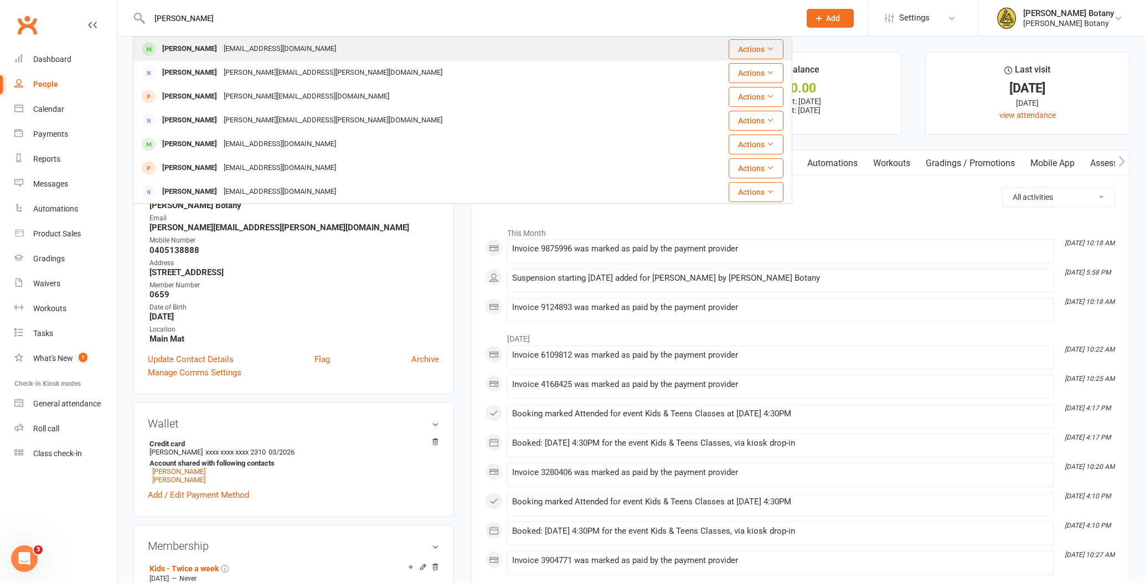
type input "John"
click at [220, 52] on div "Johnltng@gmail.com" at bounding box center [279, 49] width 119 height 16
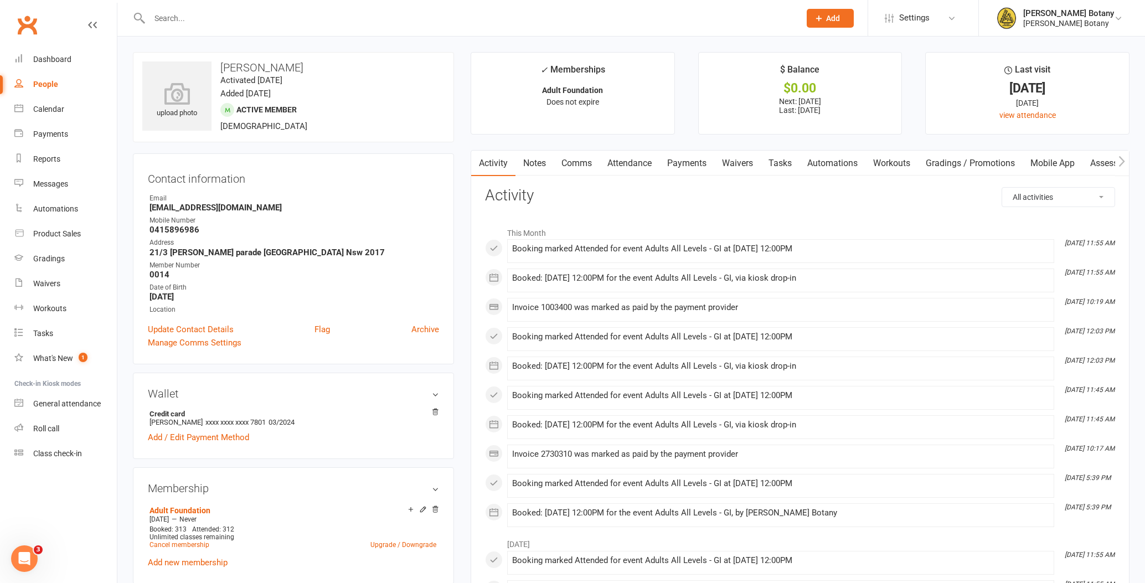
click at [239, 18] on input "text" at bounding box center [469, 18] width 646 height 15
type input "Nathan sm"
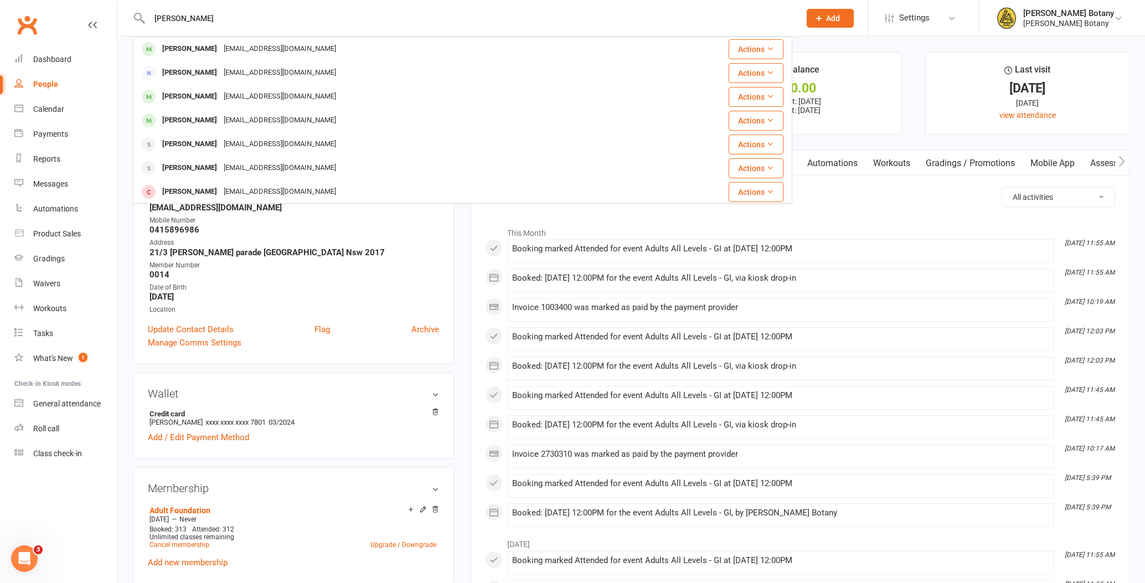
scroll to position [-1, 1]
click at [245, 48] on div "Nath_25@hotmail.com" at bounding box center [279, 49] width 119 height 16
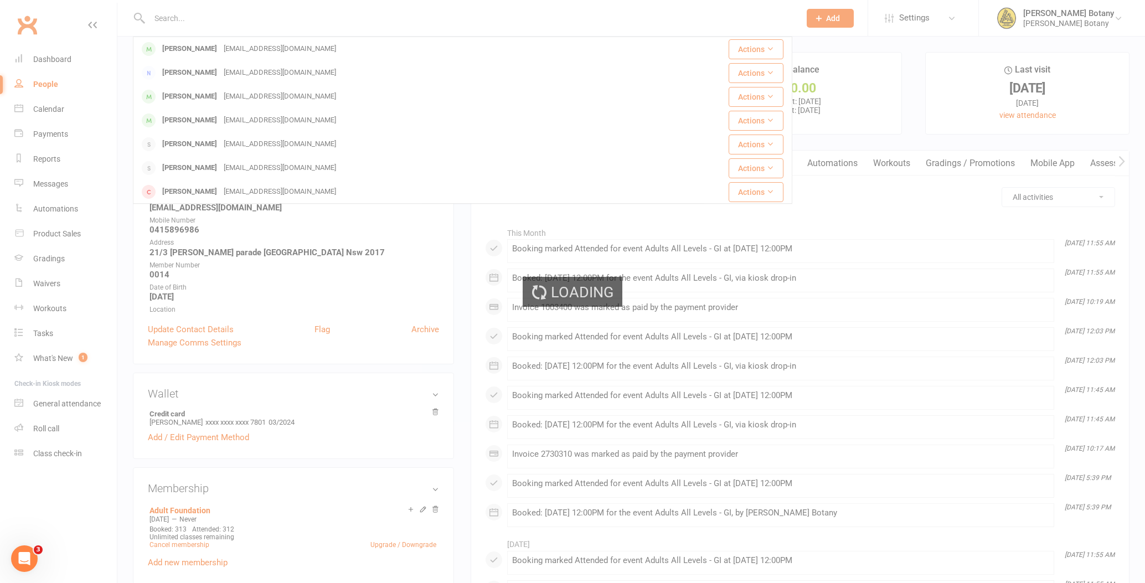
scroll to position [0, 0]
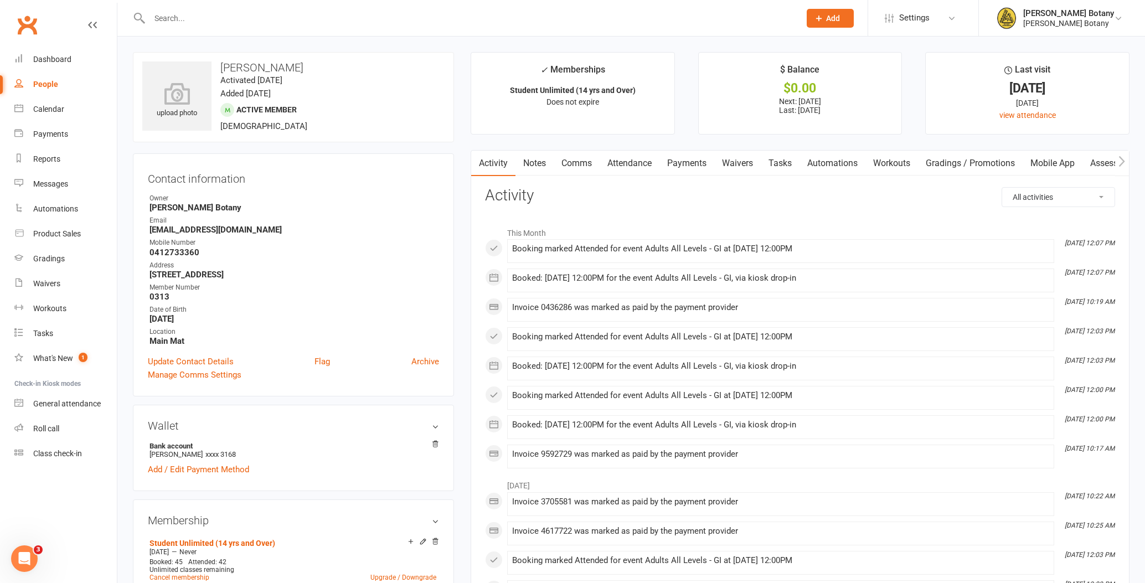
click at [218, 20] on input "text" at bounding box center [469, 18] width 646 height 15
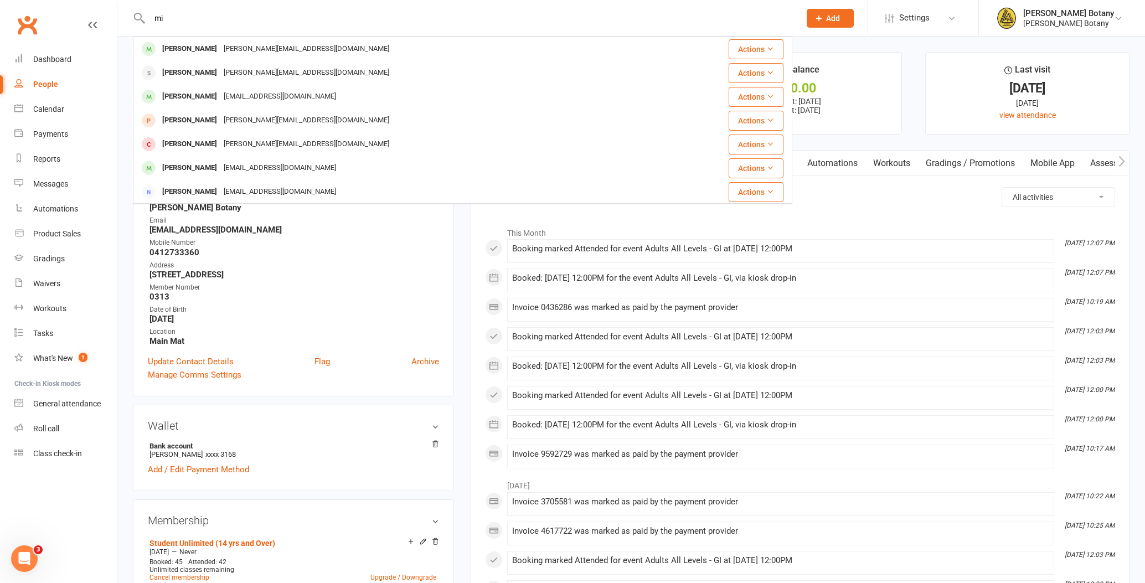
type input "m"
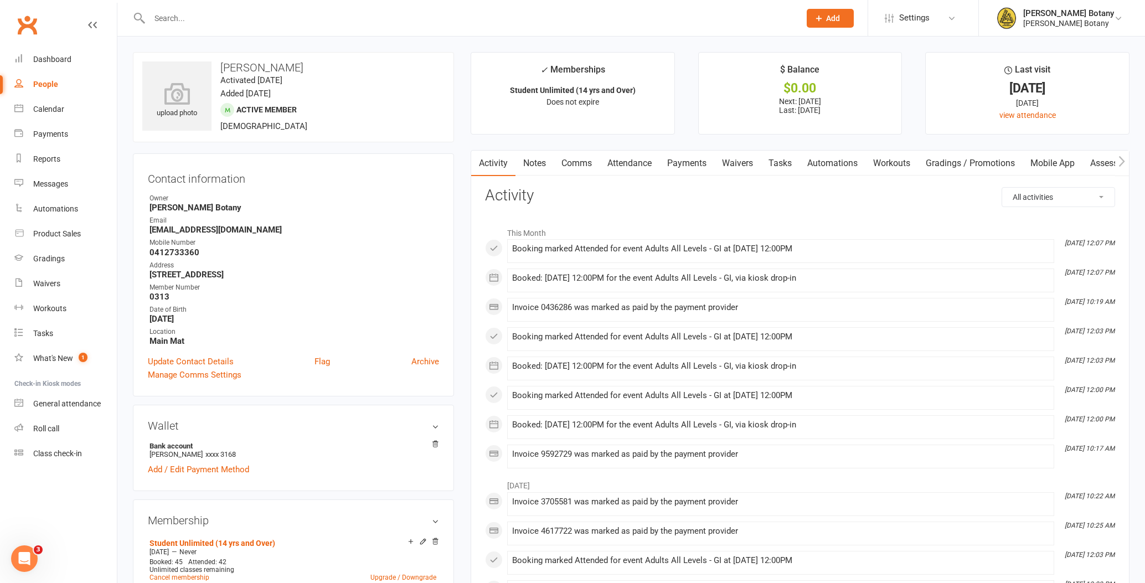
click at [642, 162] on link "Attendance" at bounding box center [630, 163] width 60 height 25
